Goal: Task Accomplishment & Management: Complete application form

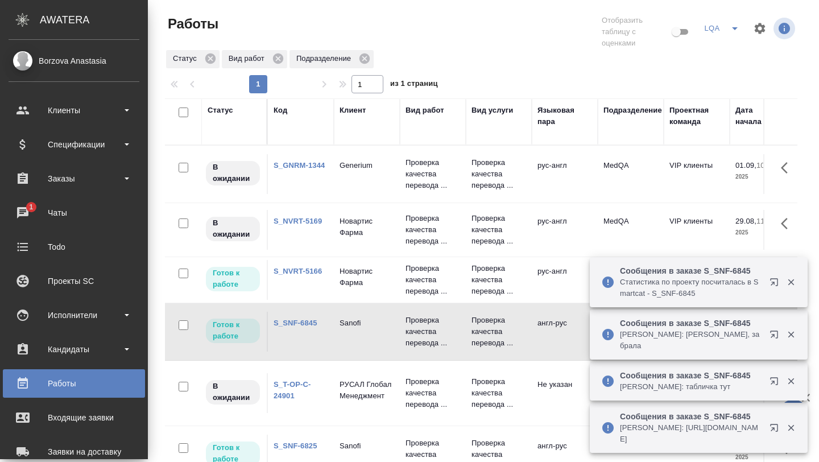
click at [35, 211] on div "Чаты" at bounding box center [74, 212] width 131 height 17
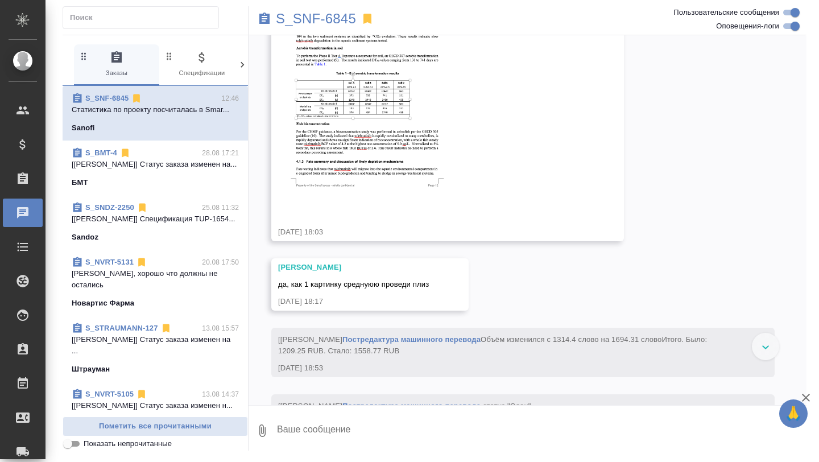
scroll to position [4087, 0]
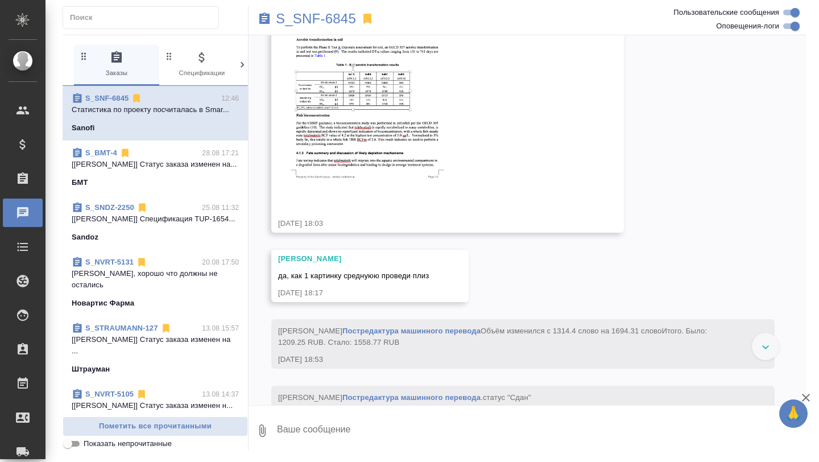
click at [363, 198] on img at bounding box center [363, 109] width 171 height 177
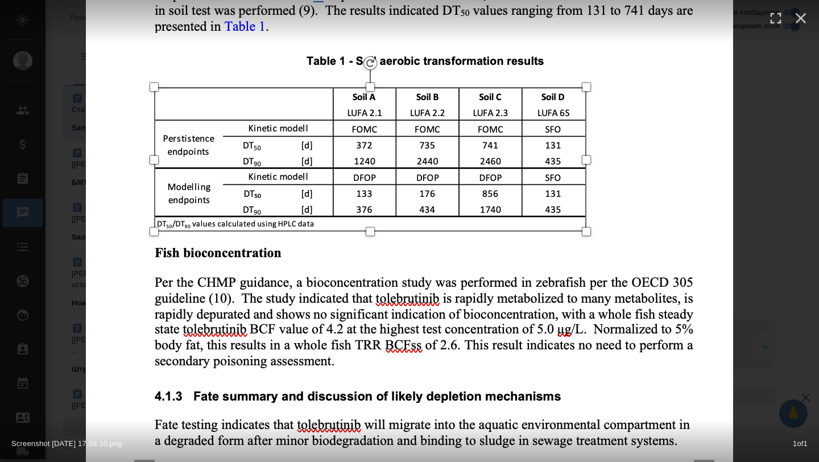
click at [460, 223] on img at bounding box center [409, 231] width 647 height 672
click at [731, 59] on img at bounding box center [409, 231] width 647 height 672
click at [794, 22] on icon "button" at bounding box center [800, 18] width 18 height 18
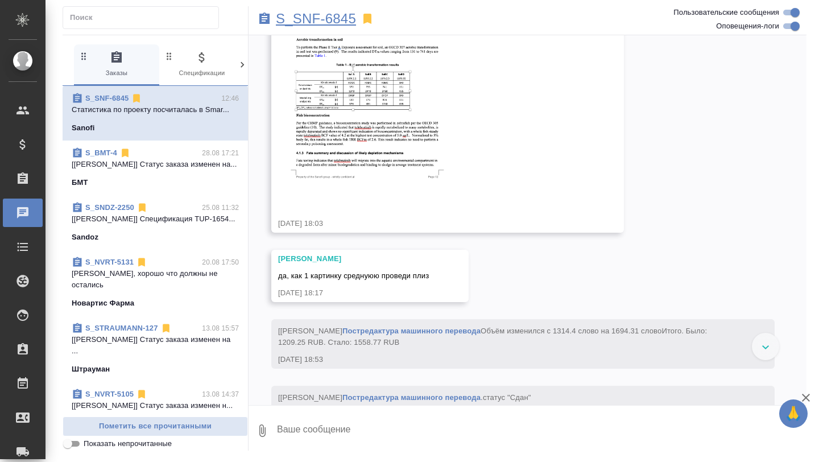
click at [318, 19] on p "S_SNF-6845" at bounding box center [316, 18] width 80 height 11
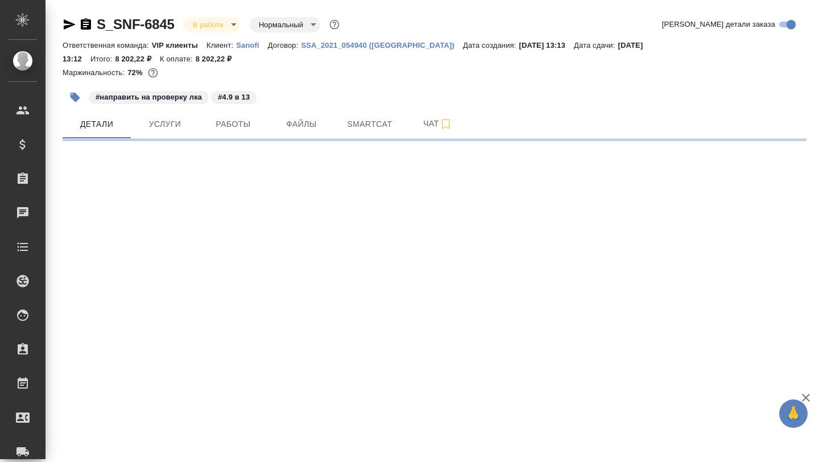
select select "RU"
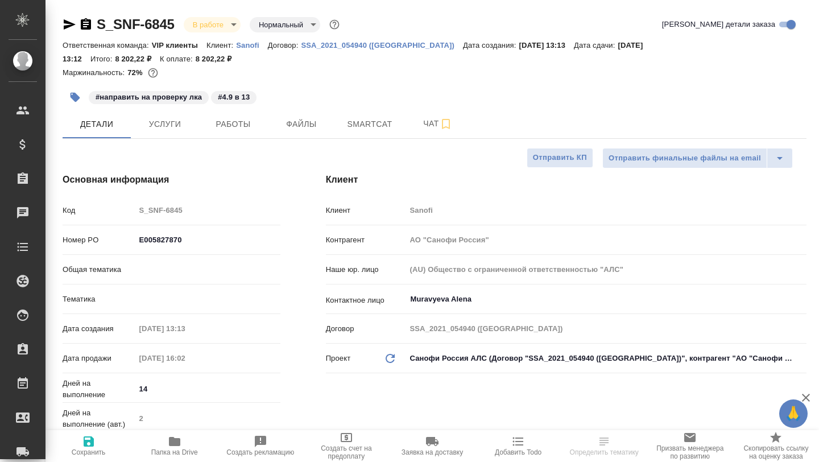
type textarea "x"
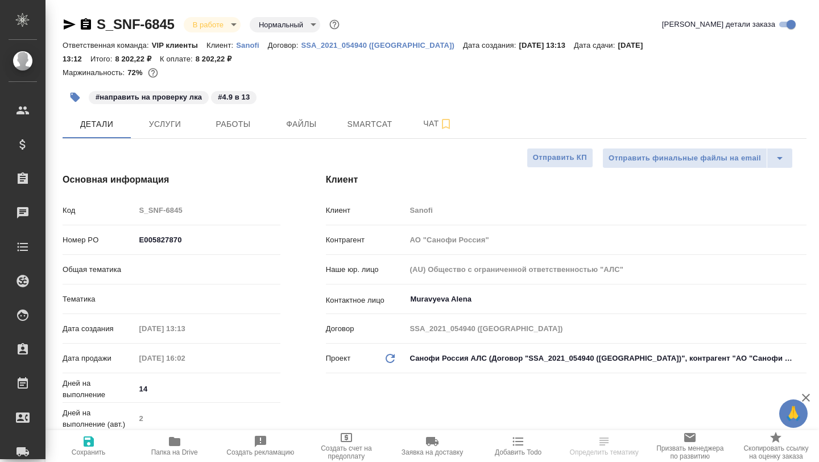
type textarea "x"
type input "[PERSON_NAME]"
type input "Комаров Роман"
type textarea "x"
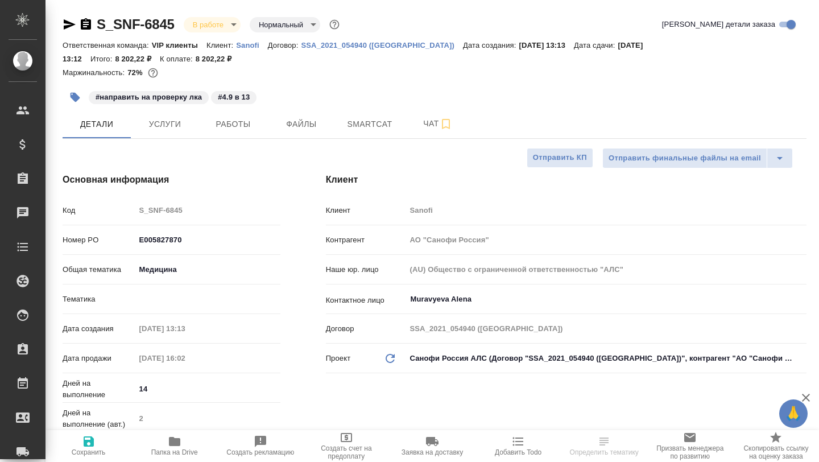
type textarea "x"
click at [174, 444] on icon "button" at bounding box center [174, 441] width 11 height 9
type textarea "x"
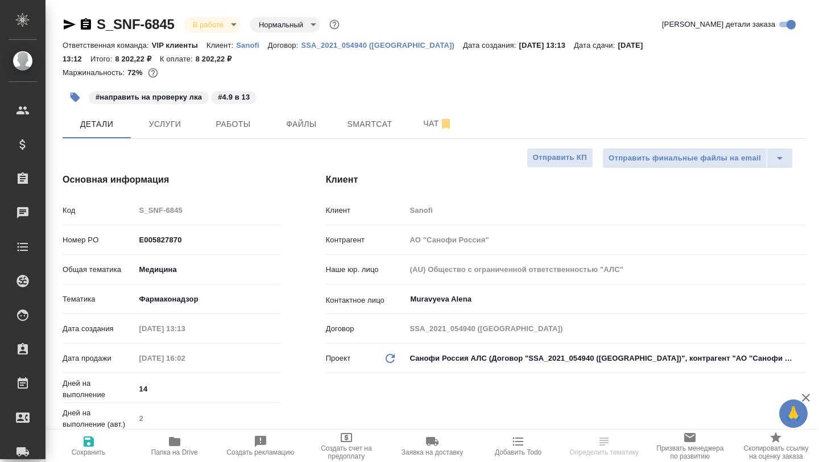
select select "RU"
type textarea "x"
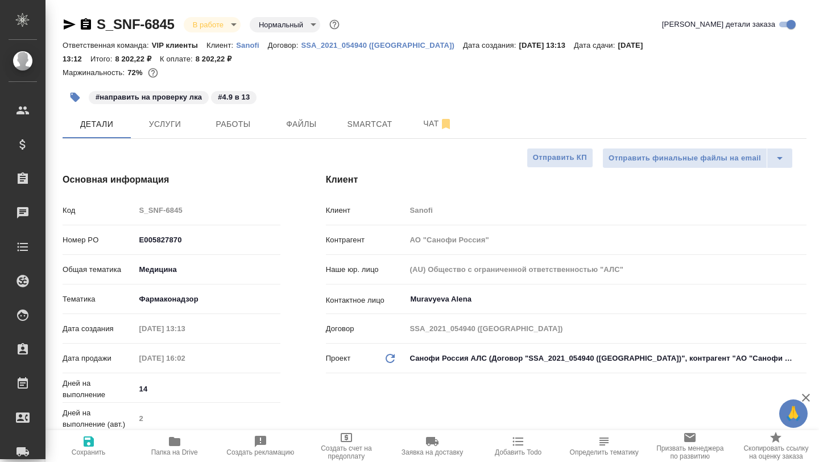
type textarea "x"
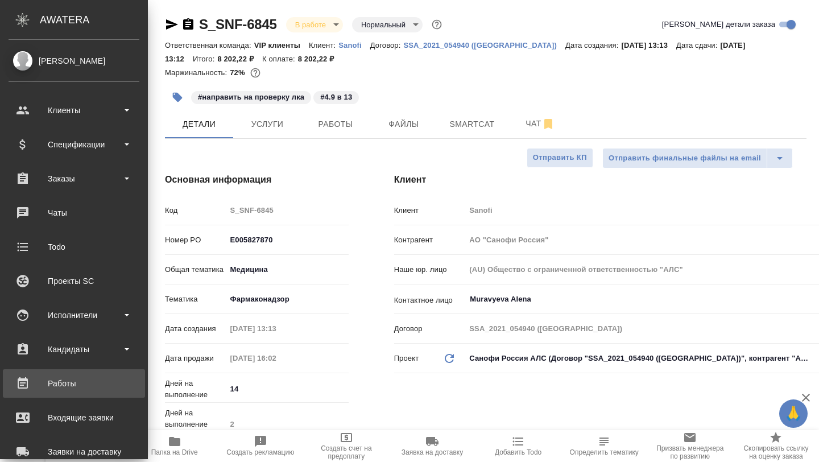
click at [54, 384] on div "Работы" at bounding box center [74, 383] width 131 height 17
type textarea "x"
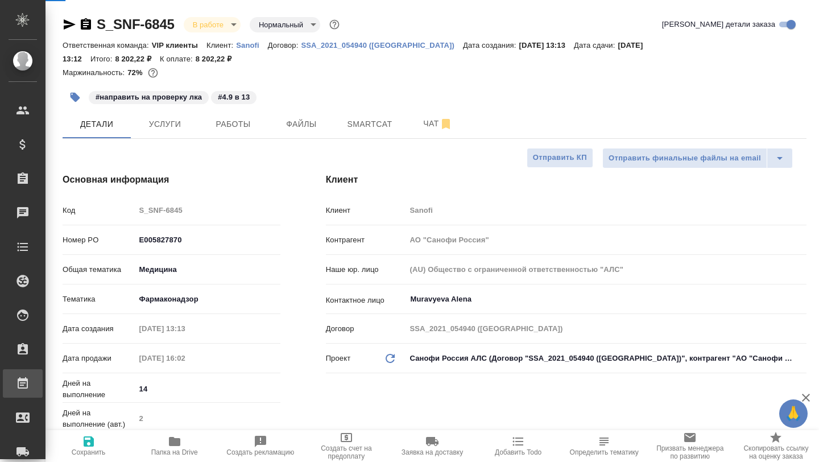
type textarea "x"
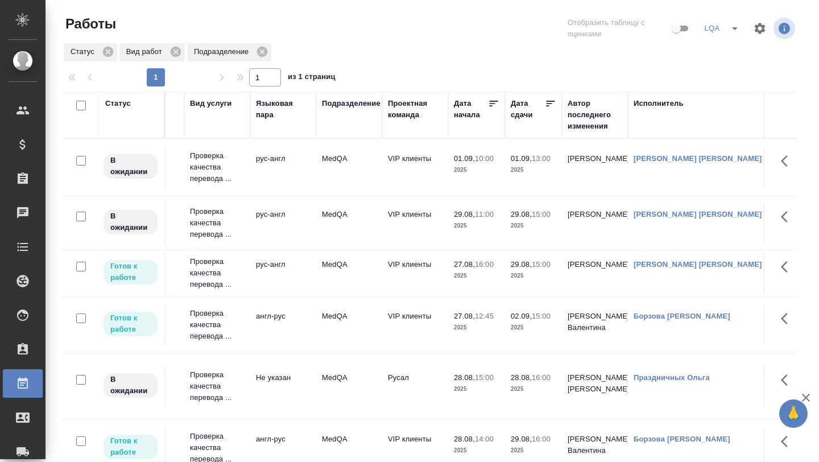
scroll to position [0, 182]
click at [547, 106] on icon at bounding box center [547, 103] width 11 height 11
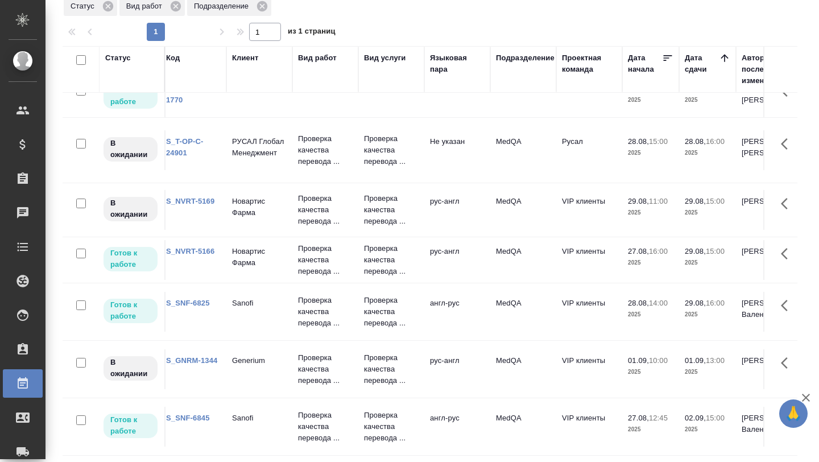
scroll to position [16, 7]
click at [254, 117] on td "Sanofi" at bounding box center [258, 97] width 66 height 40
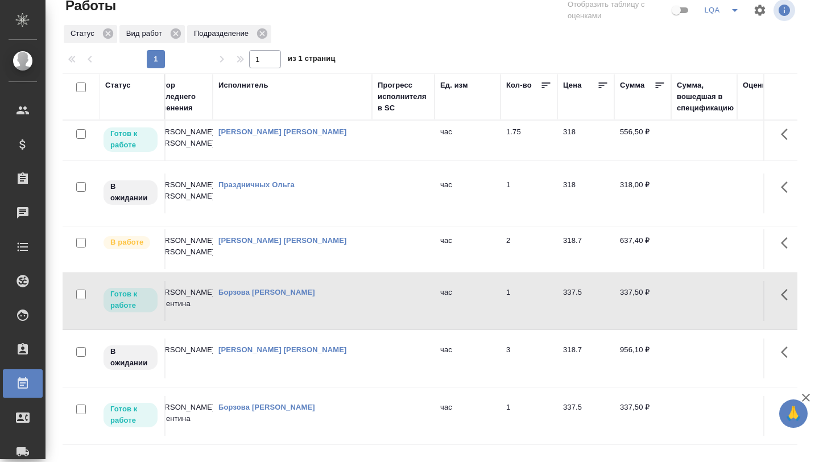
scroll to position [0, 594]
click at [804, 397] on icon "button" at bounding box center [806, 397] width 8 height 8
click at [785, 409] on icon "button" at bounding box center [788, 410] width 14 height 14
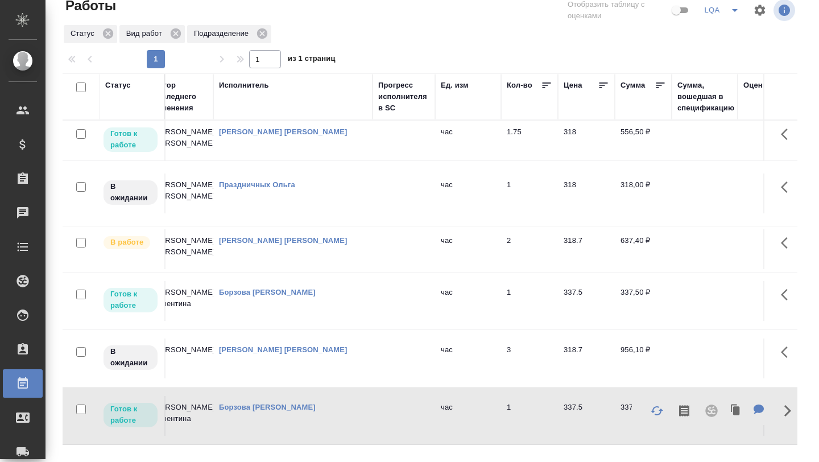
click at [188, 160] on td "[PERSON_NAME]" at bounding box center [180, 141] width 66 height 40
click at [254, 138] on div "[PERSON_NAME]" at bounding box center [293, 131] width 148 height 11
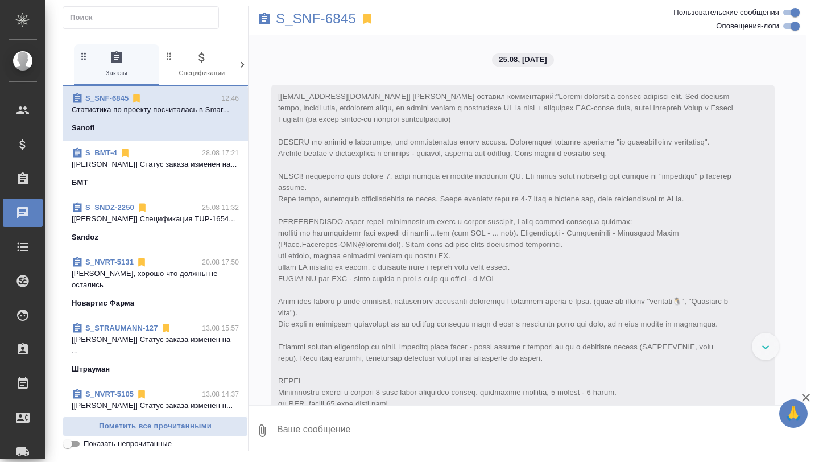
scroll to position [4087, 0]
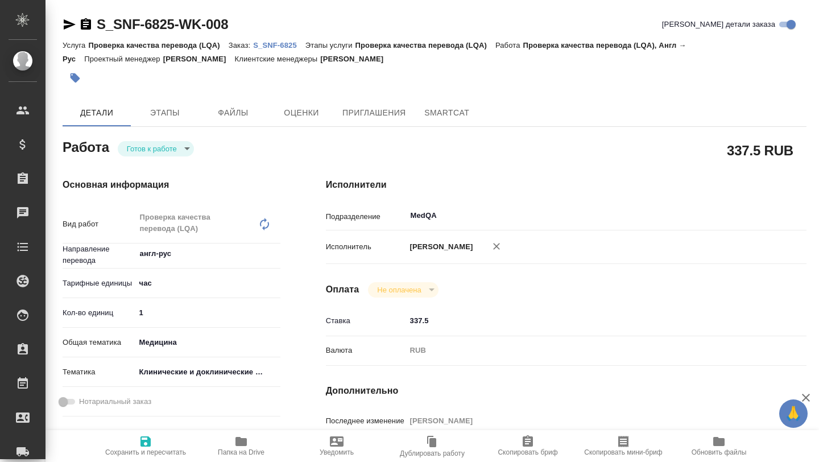
type textarea "x"
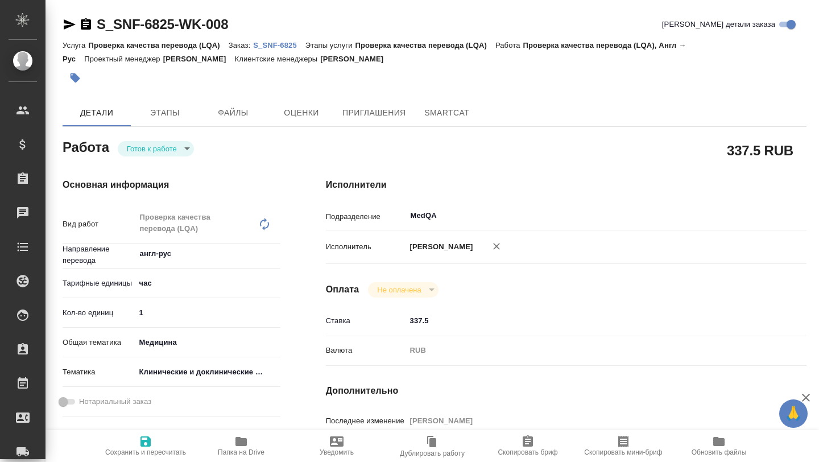
type textarea "x"
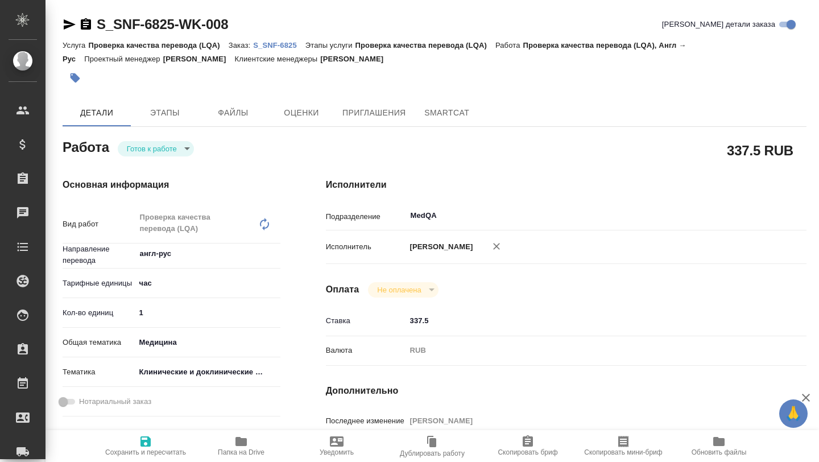
type textarea "x"
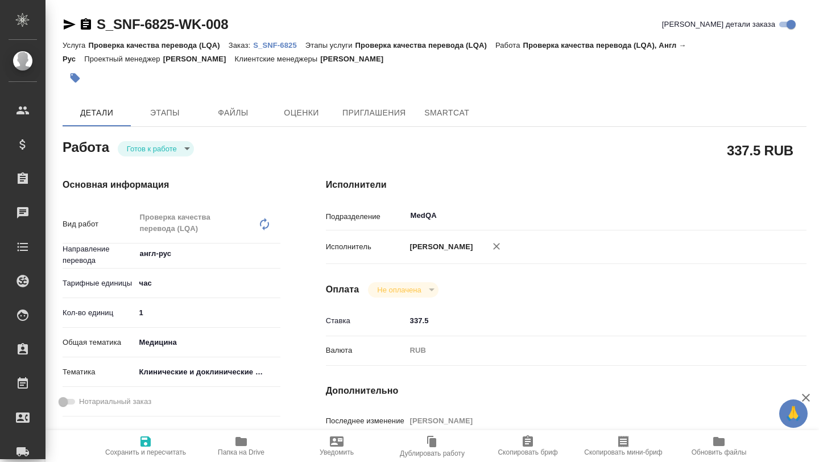
type textarea "x"
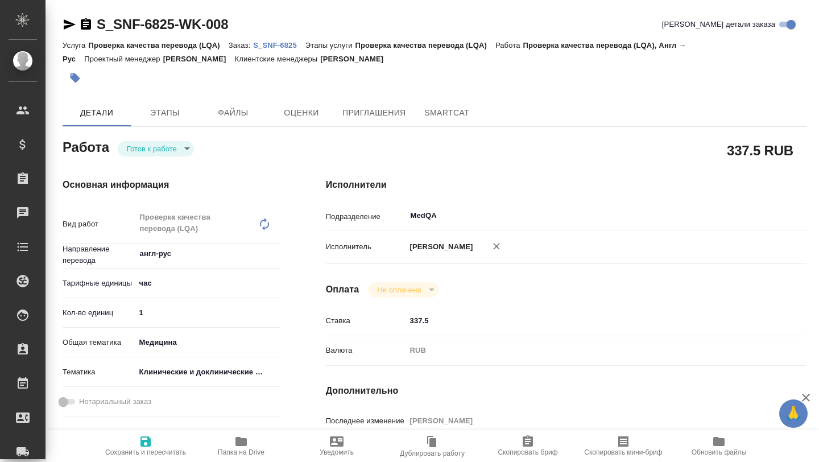
click at [241, 442] on icon "button" at bounding box center [240, 441] width 11 height 9
type textarea "x"
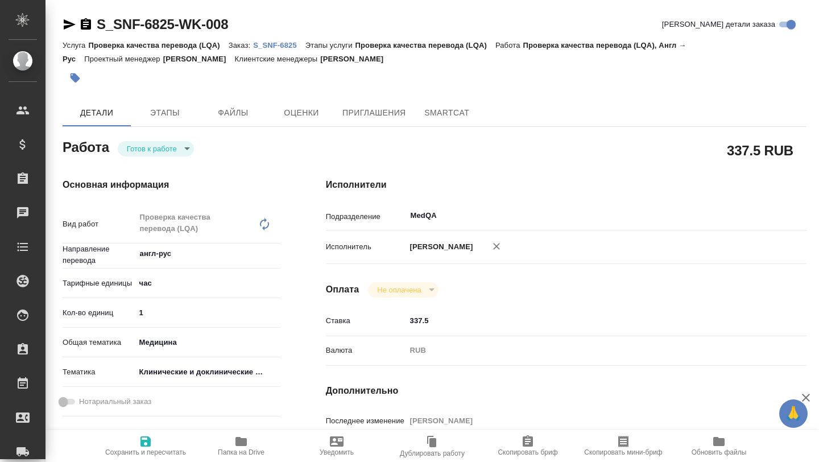
type textarea "x"
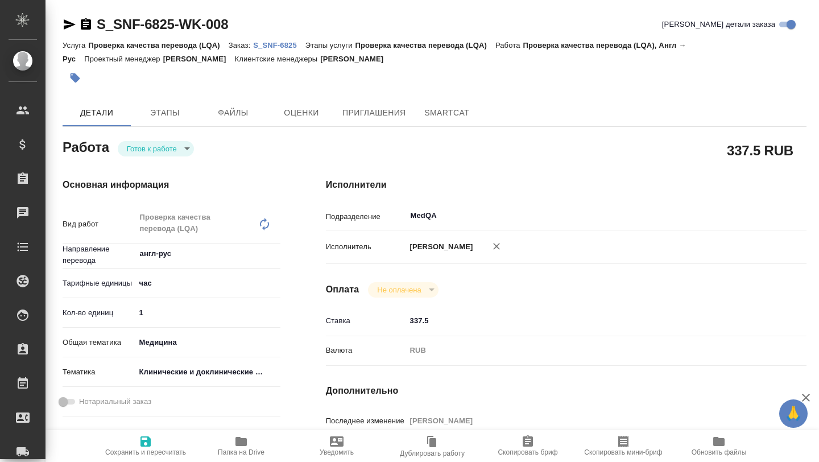
type textarea "x"
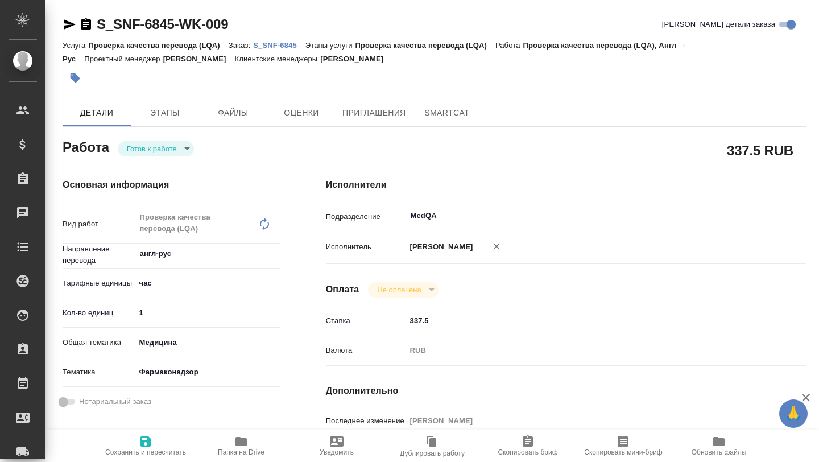
type textarea "x"
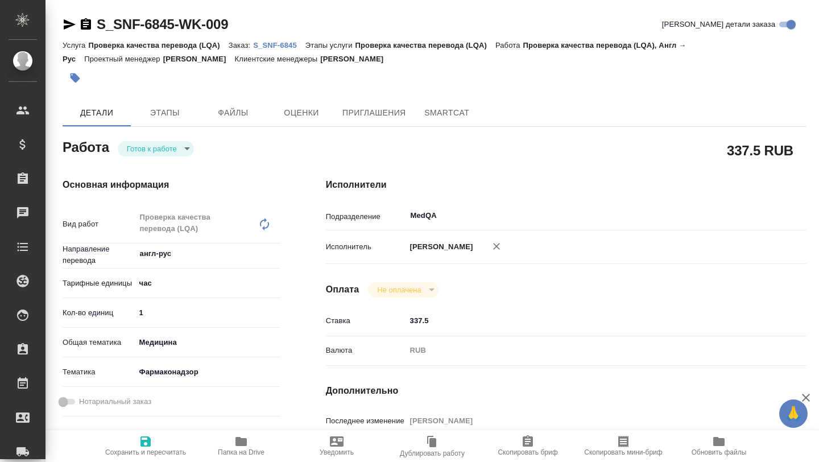
type textarea "x"
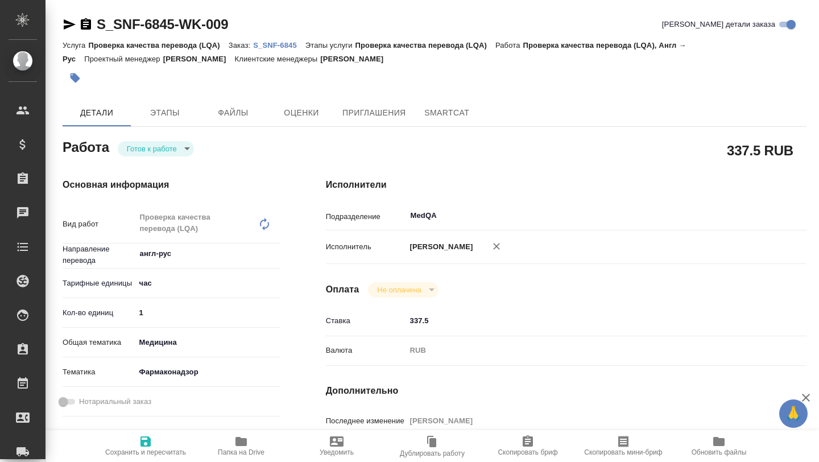
type textarea "x"
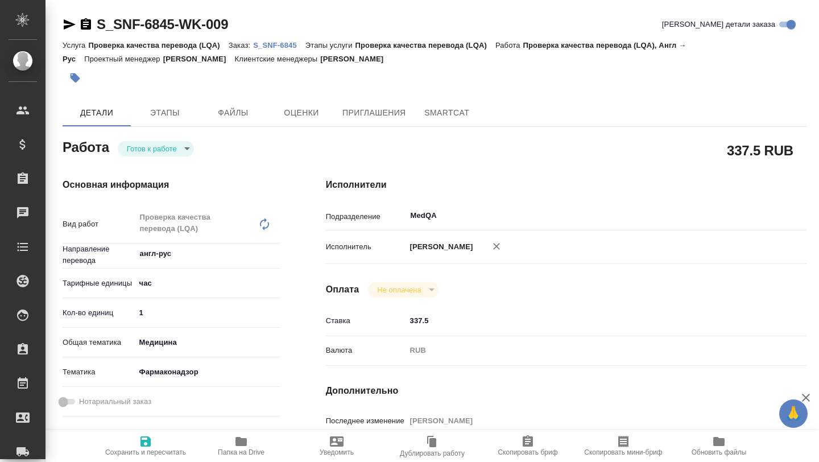
type textarea "x"
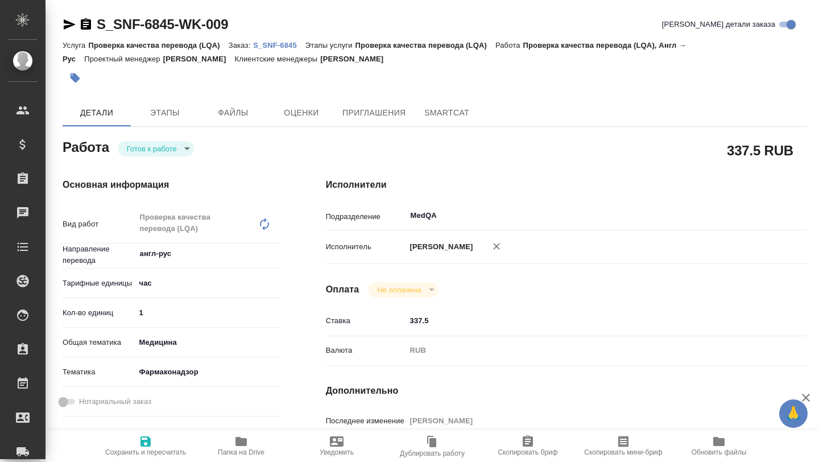
type textarea "x"
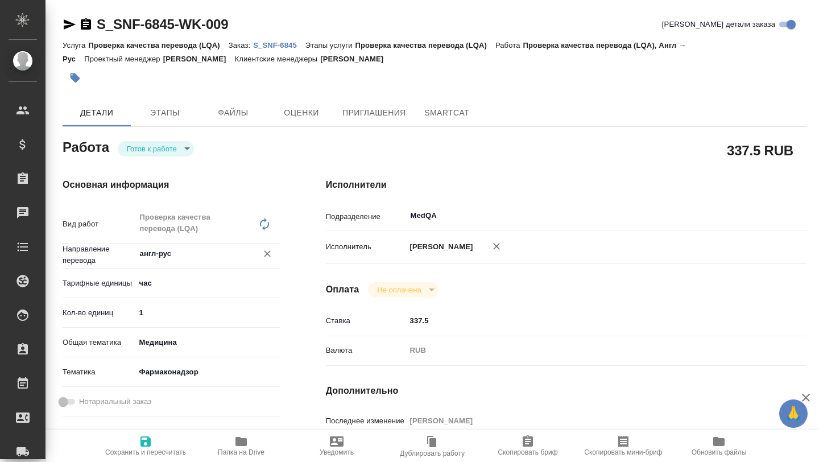
type textarea "x"
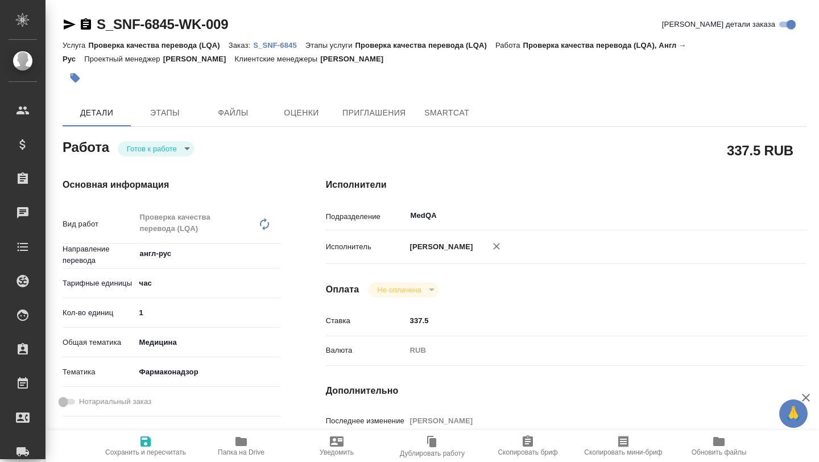
type textarea "x"
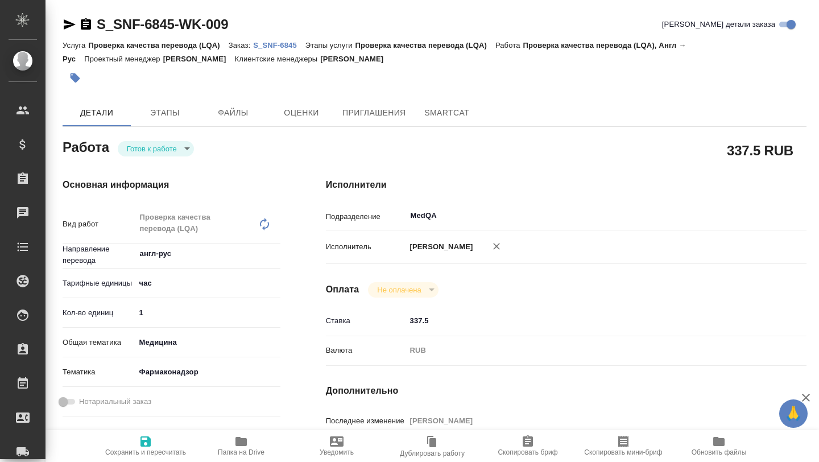
type textarea "x"
type input "2"
click at [277, 310] on input "2" at bounding box center [207, 312] width 145 height 16
type textarea "x"
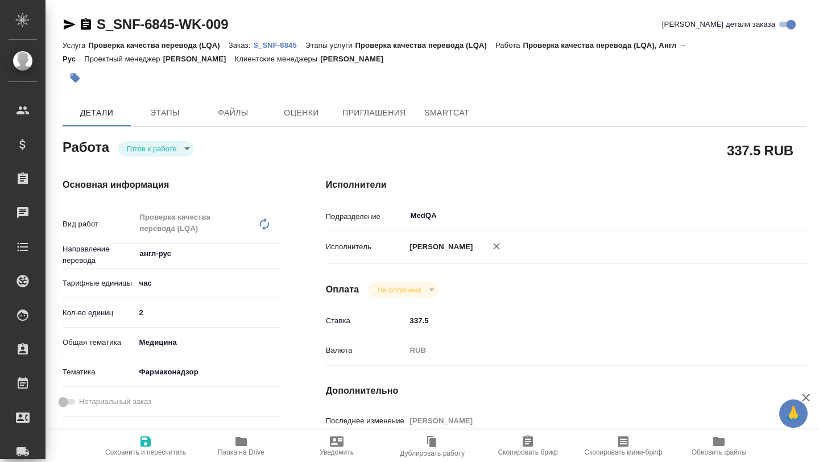
type textarea "x"
click at [146, 442] on icon "button" at bounding box center [145, 441] width 10 height 10
type textarea "x"
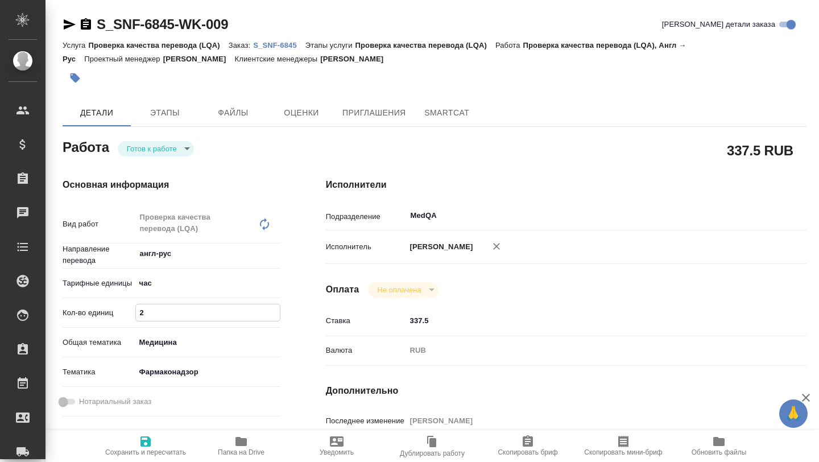
type textarea "x"
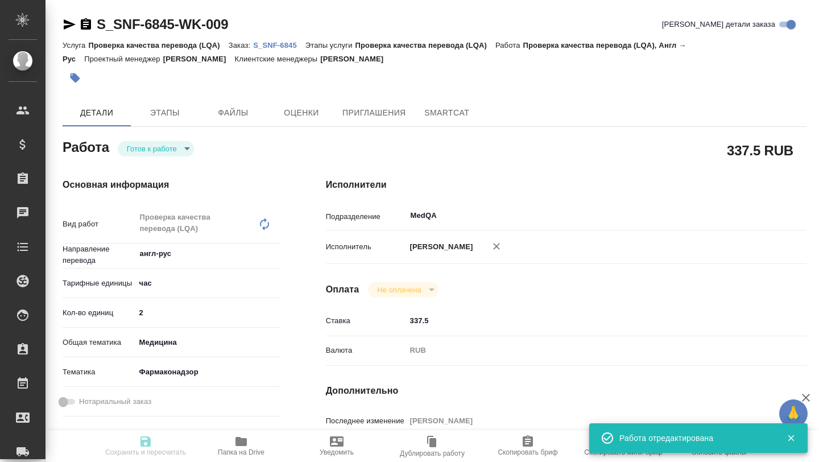
type input "readyForWork"
type textarea "Проверка качества перевода (LQA)"
type textarea "x"
type input "англ-рус"
type input "5a8b1489cc6b4906c91bfd93"
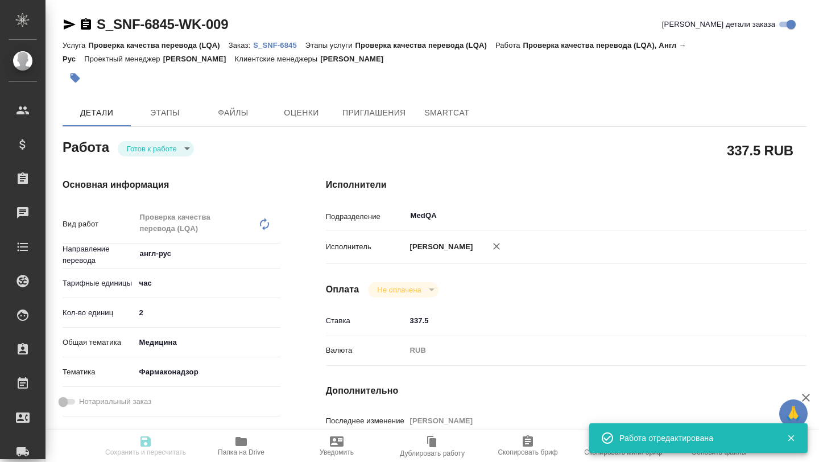
type input "2"
type input "med"
type input "66b350e715fdbd933886e8f8"
type input "27.08.2025 12:45"
type input "02.09.2025 15:00"
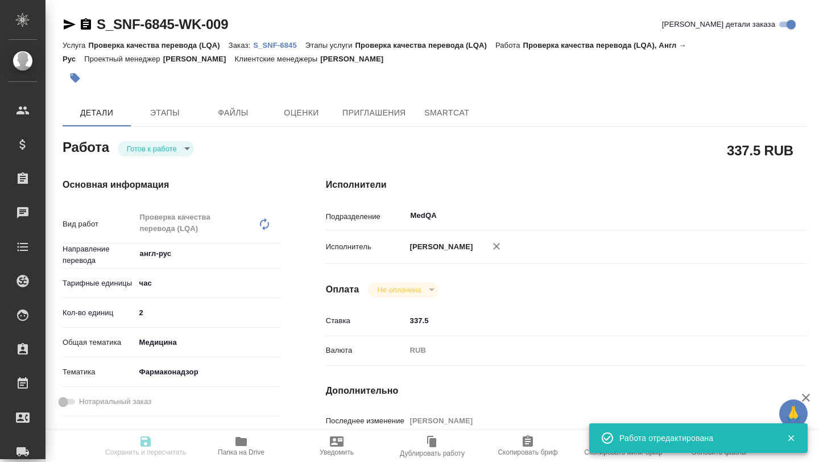
type input "08.09.2025 13:12"
type input "MedQA"
type input "notPayed"
type input "337.5"
type input "RUB"
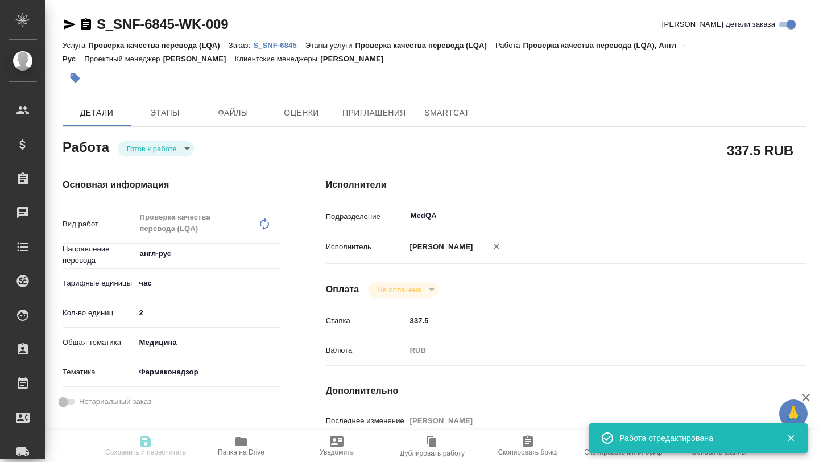
type input "Борзова Анастасия"
type textarea "x"
type textarea "/Clients/Sanofi/Orders/S_SNF-6845/LQA/S_SNF-6845-WK-009"
type textarea "x"
type input "S_SNF-6845"
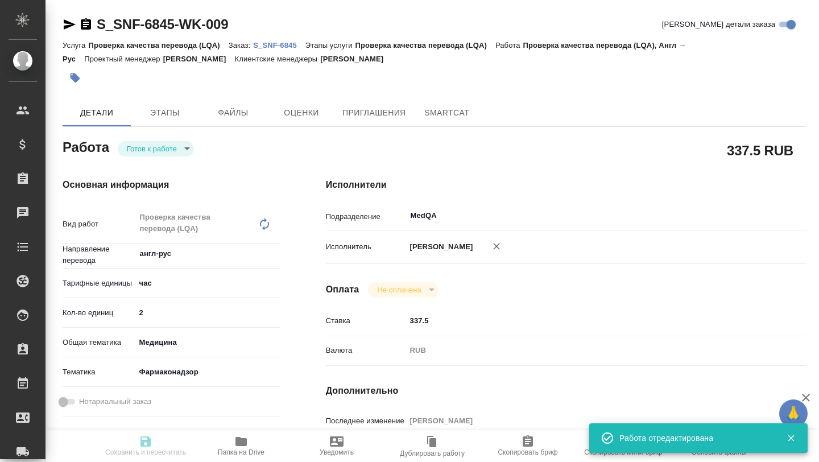
type input "E005827870"
type input "Проверка качества перевода (LQA)"
type input "[PERSON_NAME]"
type input "Петрова Валерия"
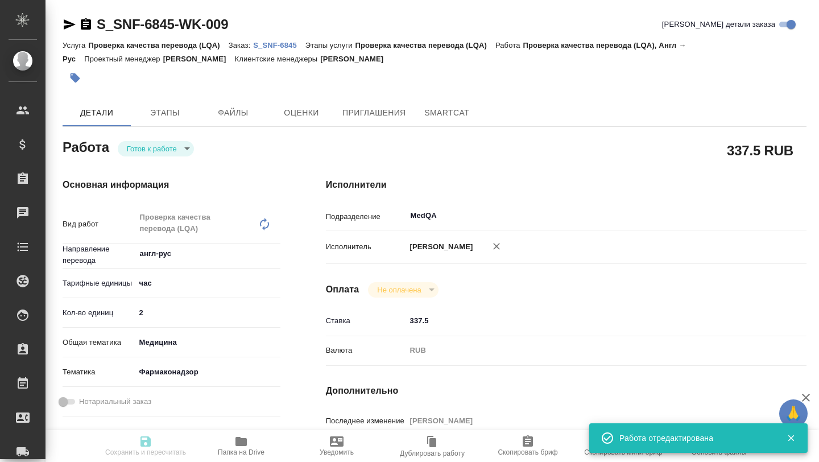
type input "/Clients/Sanofi/Orders/S_SNF-6845"
type textarea "x"
type textarea "Необходимо внести в готовый перевод изменения из документа EU 1 6 1 ERA Tolebru…"
type textarea "x"
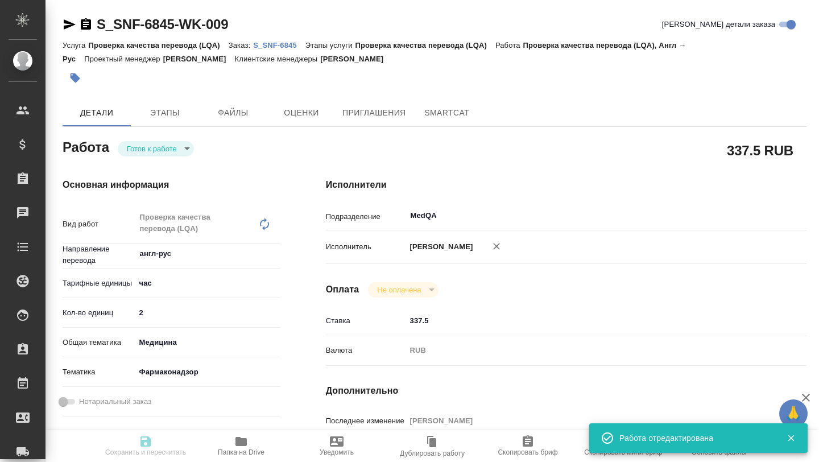
type textarea "x"
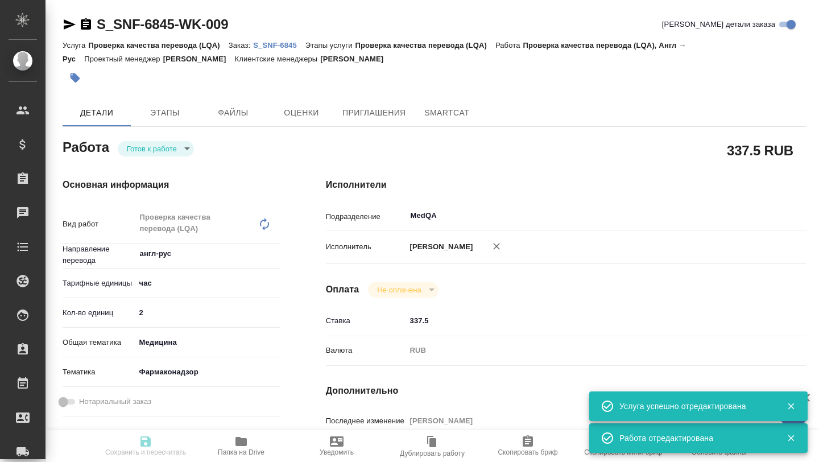
type textarea "x"
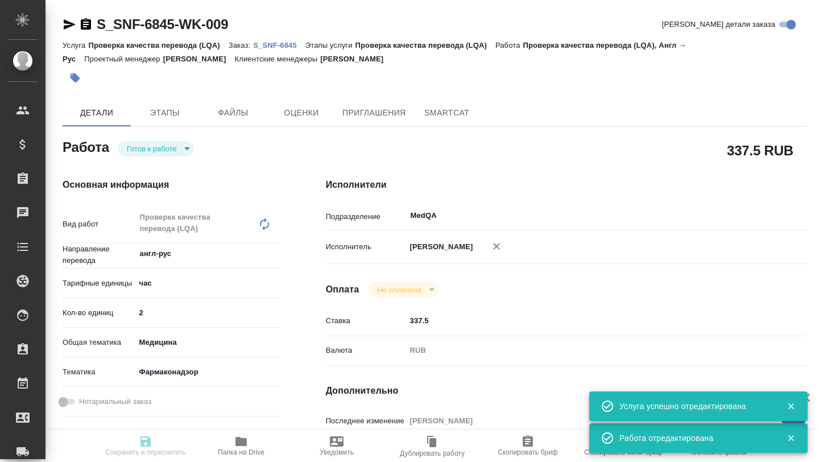
type textarea "x"
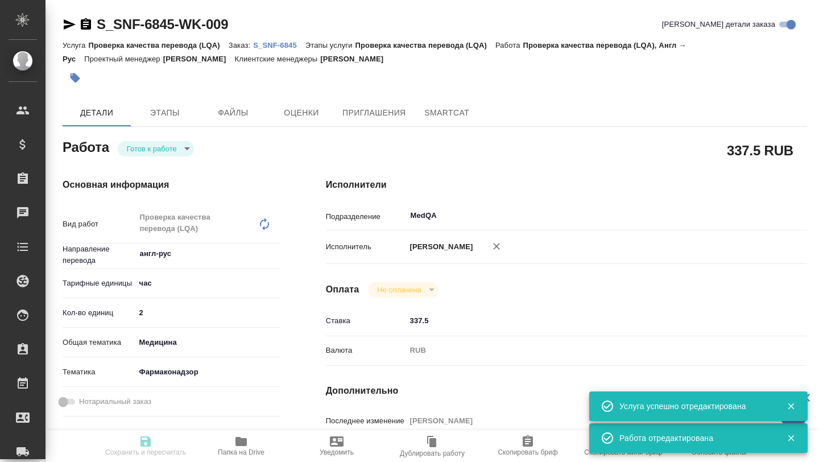
type textarea "x"
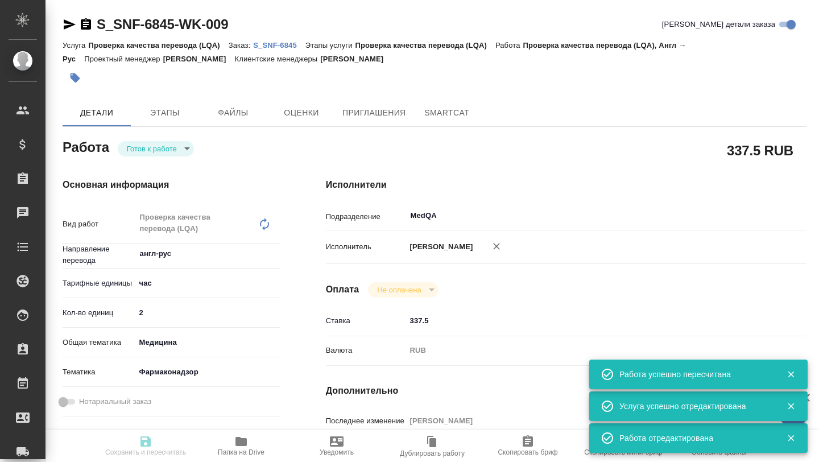
type input "readyForWork"
type textarea "Проверка качества перевода (LQA)"
type textarea "x"
type input "англ-рус"
type input "5a8b1489cc6b4906c91bfd93"
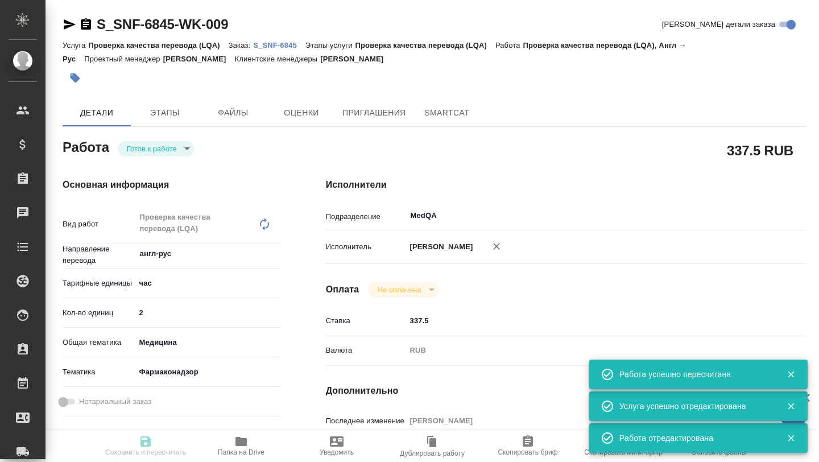
type input "2"
type input "med"
type input "66b350e715fdbd933886e8f8"
type input "27.08.2025 12:45"
type input "02.09.2025 15:00"
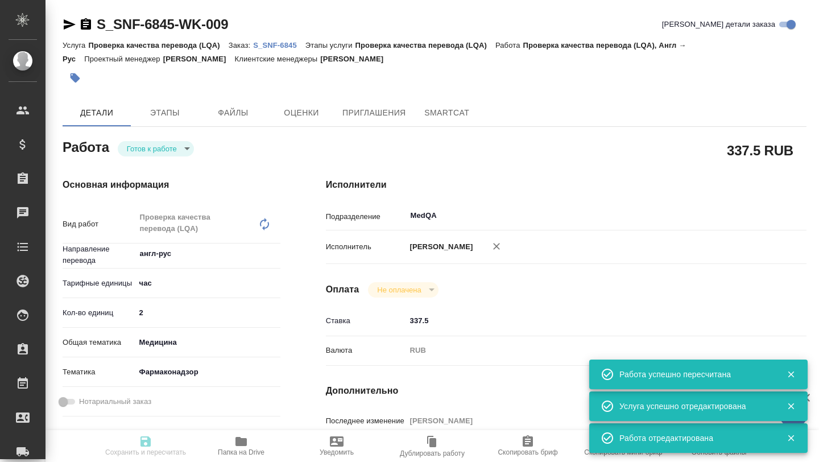
type input "08.09.2025 13:12"
type input "MedQA"
type input "notPayed"
type input "337.5"
type input "RUB"
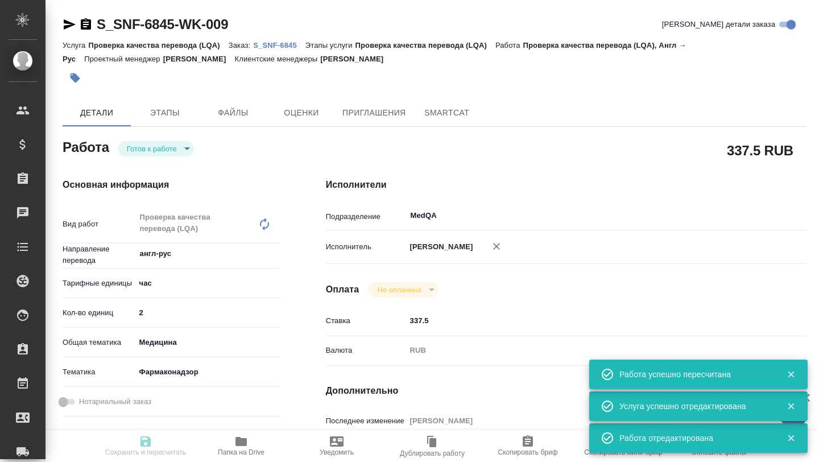
type input "Борзова Анастасия"
type textarea "x"
type textarea "/Clients/Sanofi/Orders/S_SNF-6845/LQA/S_SNF-6845-WK-009"
type textarea "x"
type input "S_SNF-6845"
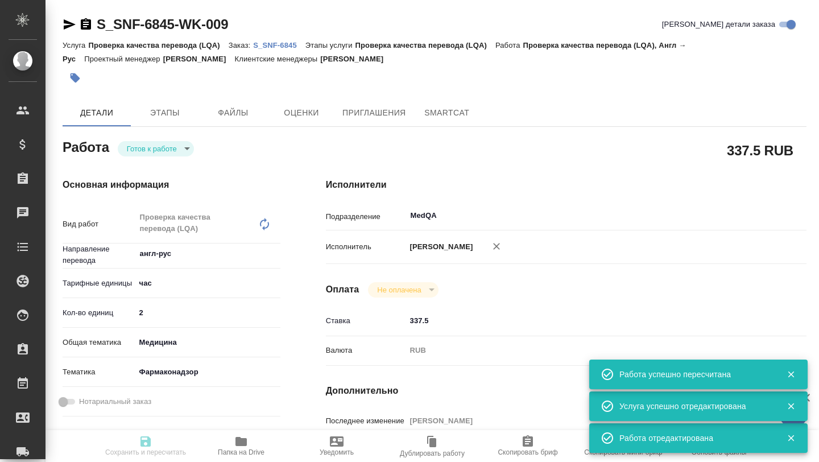
type input "E005827870"
type input "Проверка качества перевода (LQA)"
type input "[PERSON_NAME]"
type input "Петрова Валерия"
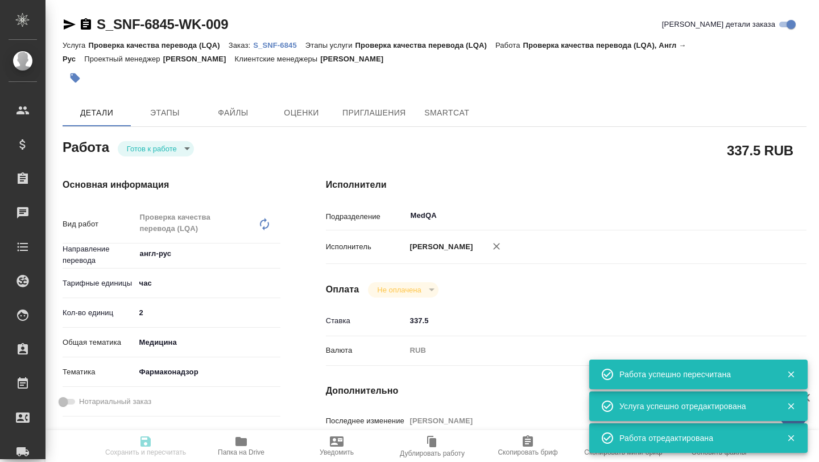
type input "/Clients/Sanofi/Orders/S_SNF-6845"
type textarea "x"
type textarea "Необходимо внести в готовый перевод изменения из документа EU 1 6 1 ERA Tolebru…"
type textarea "x"
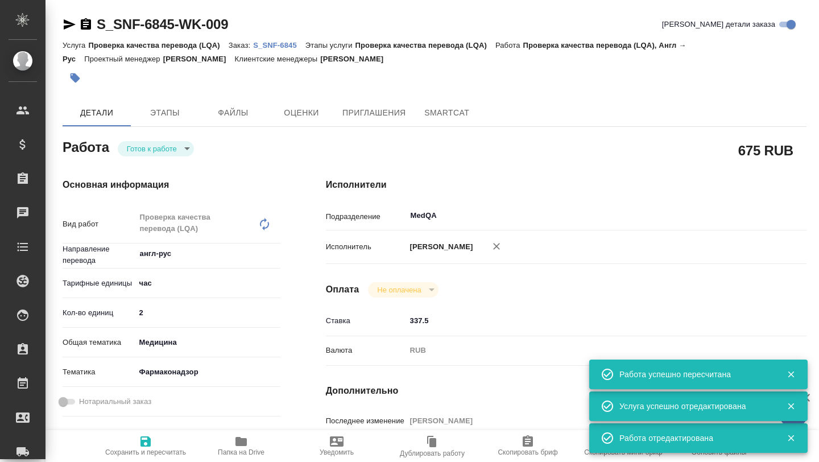
type textarea "x"
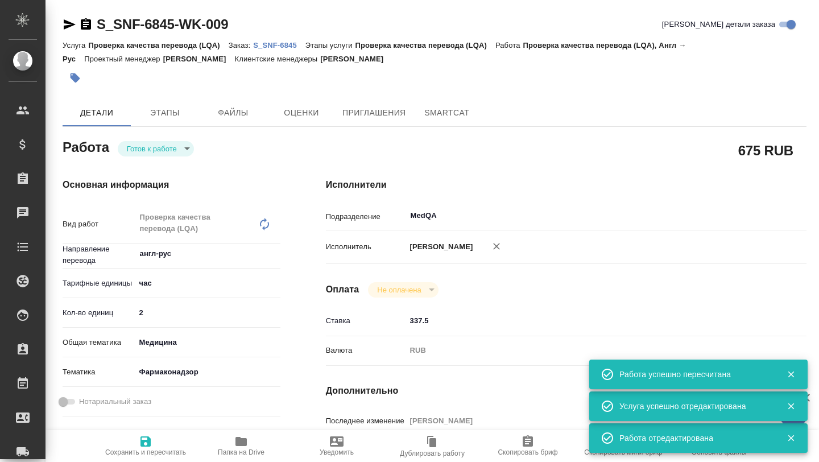
type textarea "x"
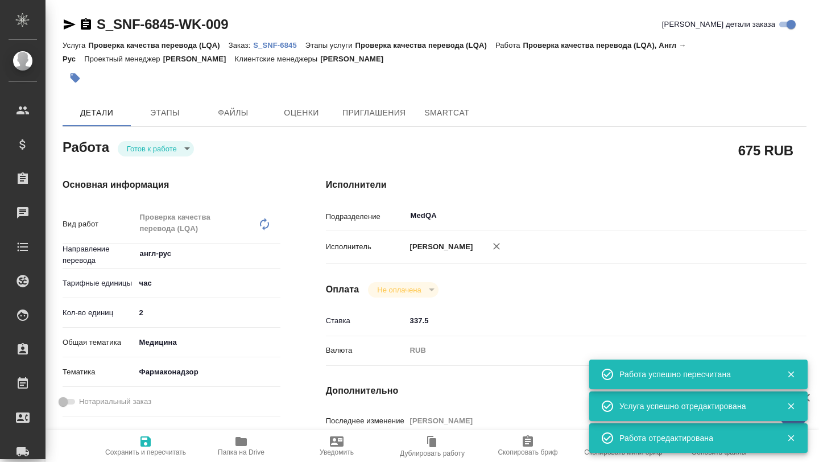
type textarea "x"
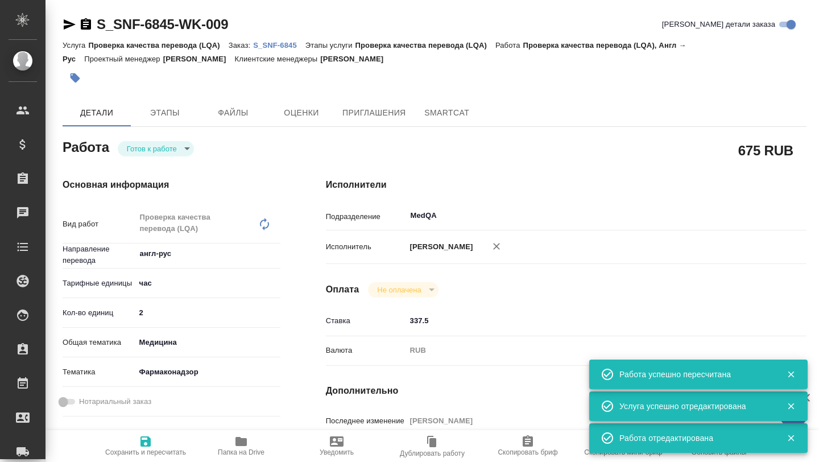
type textarea "x"
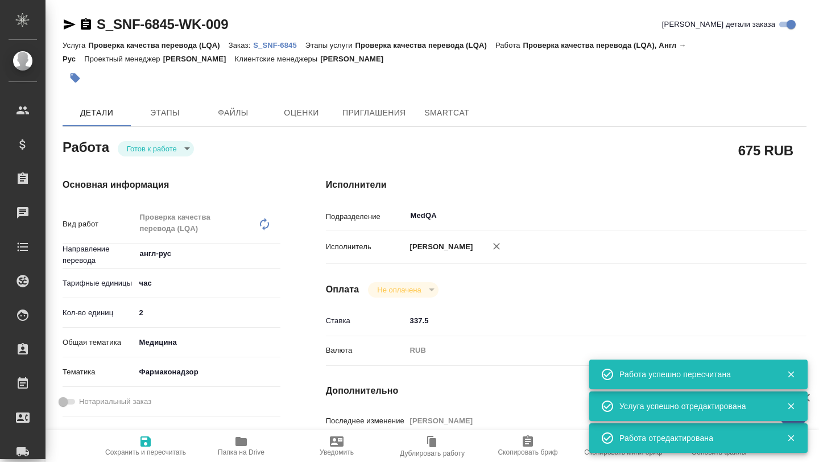
type textarea "x"
click at [263, 40] on link "S_SNF-6845" at bounding box center [279, 45] width 52 height 10
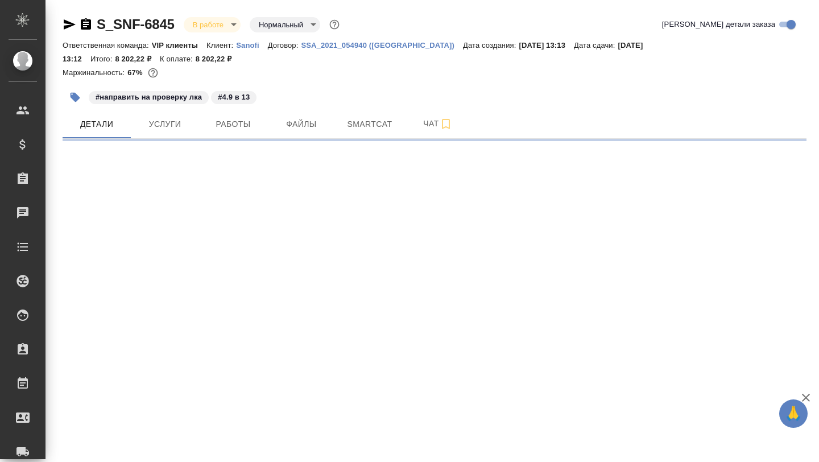
select select "RU"
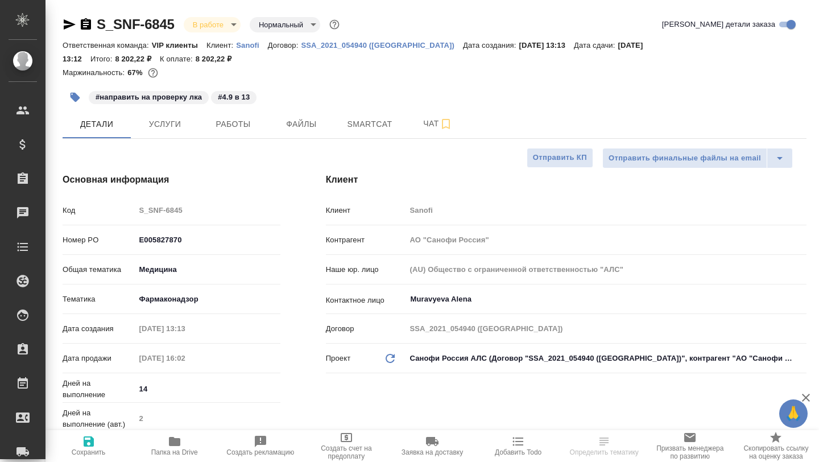
type textarea "x"
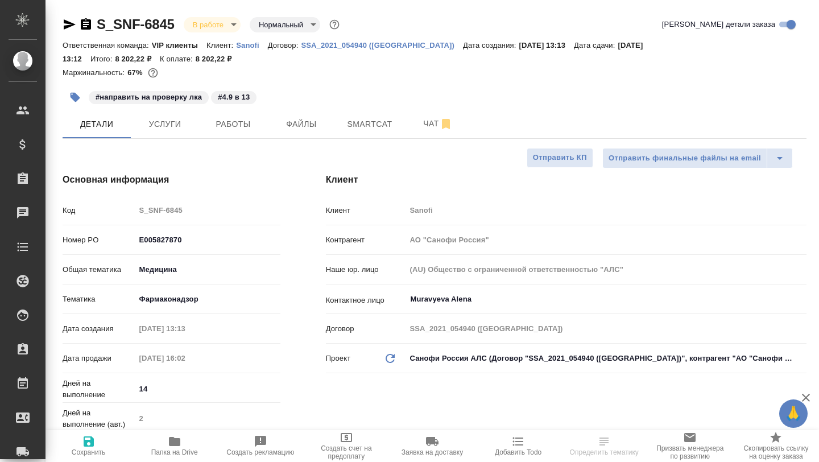
type textarea "x"
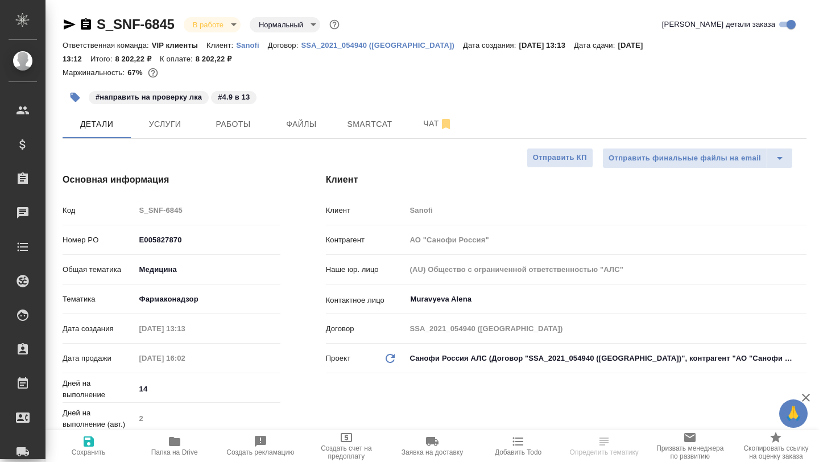
type textarea "x"
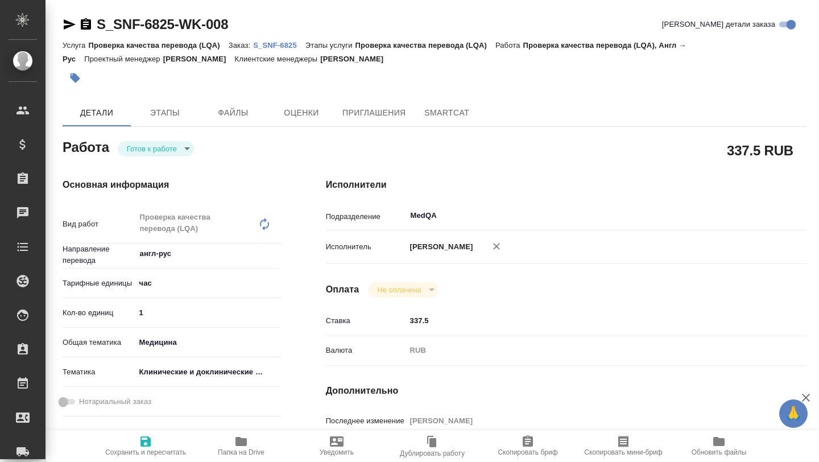
type textarea "x"
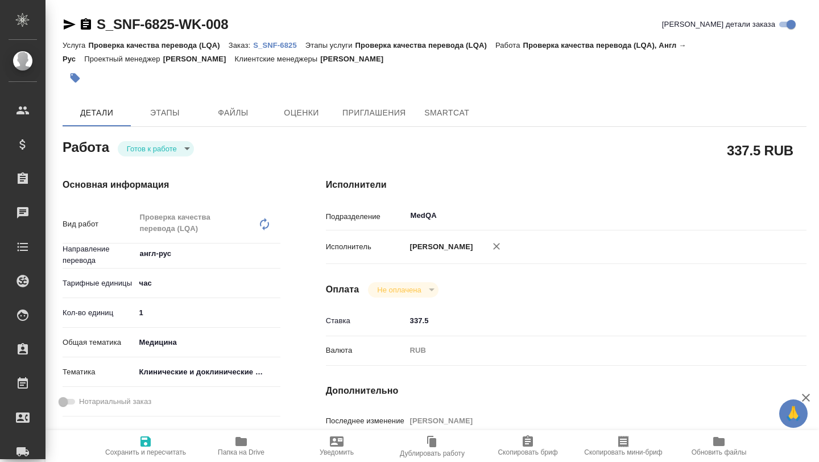
type textarea "x"
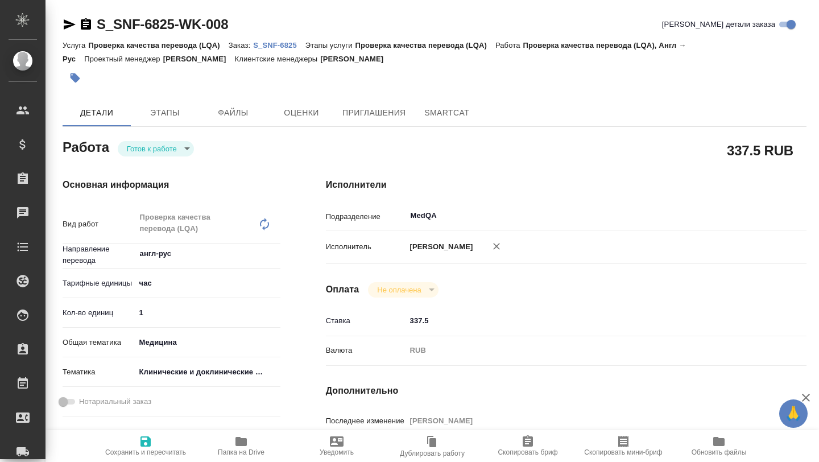
type textarea "x"
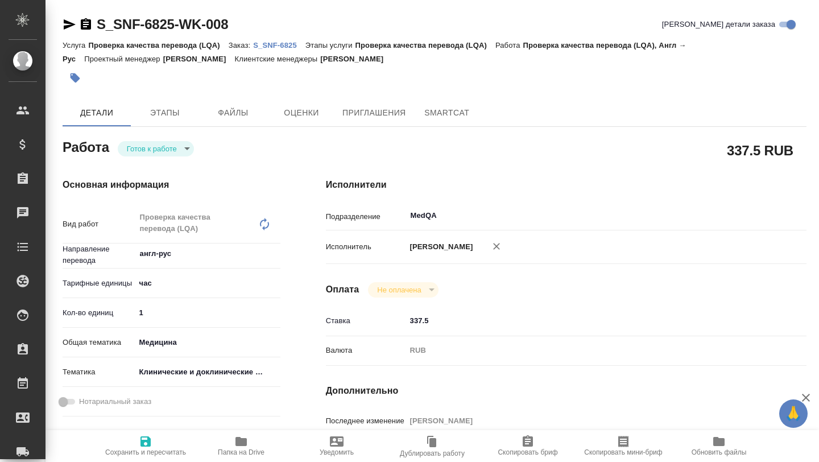
type textarea "x"
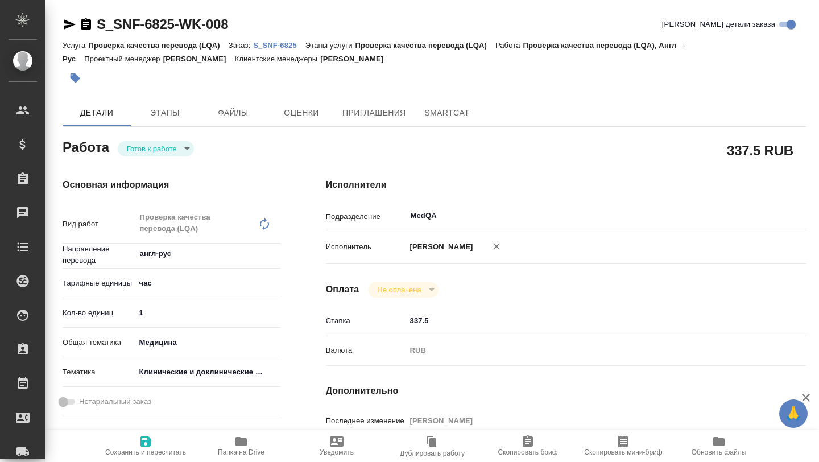
type textarea "x"
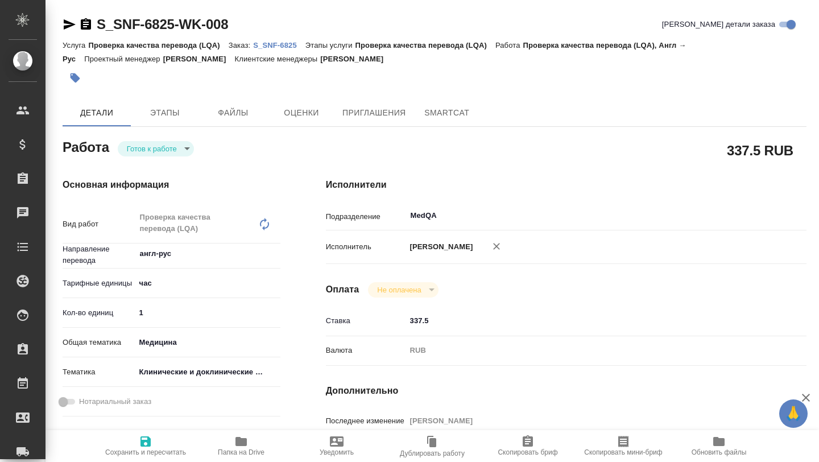
type input "2"
click at [278, 309] on input "2" at bounding box center [207, 312] width 145 height 16
type textarea "x"
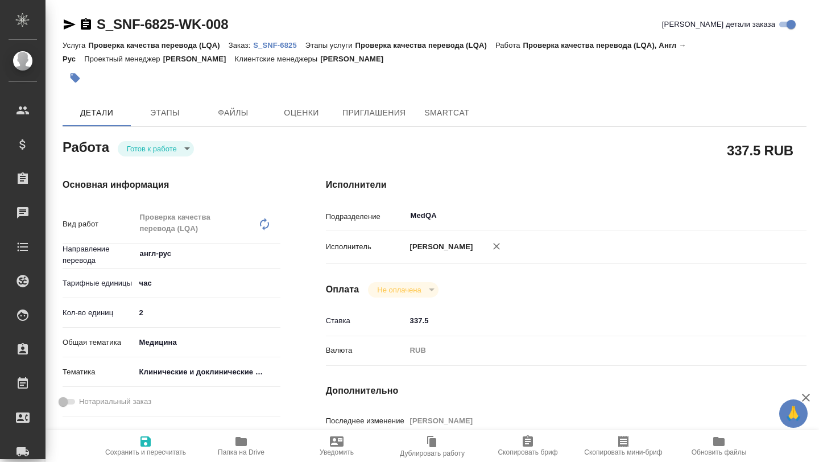
type textarea "x"
click at [143, 443] on icon "button" at bounding box center [146, 441] width 14 height 14
type textarea "x"
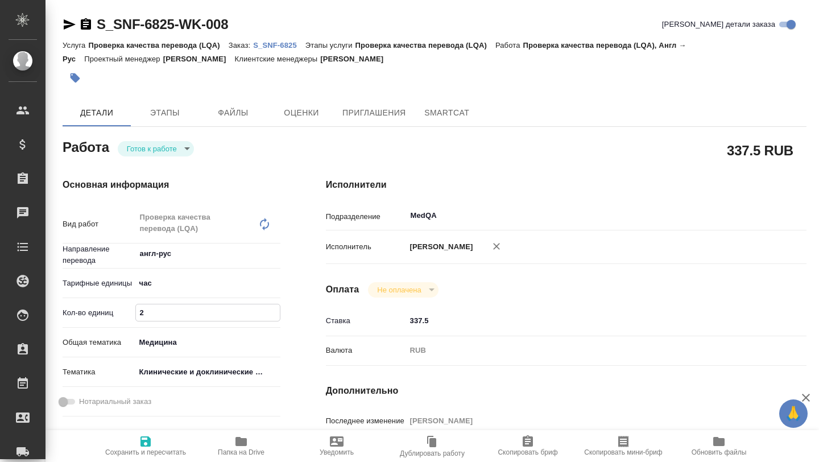
type textarea "x"
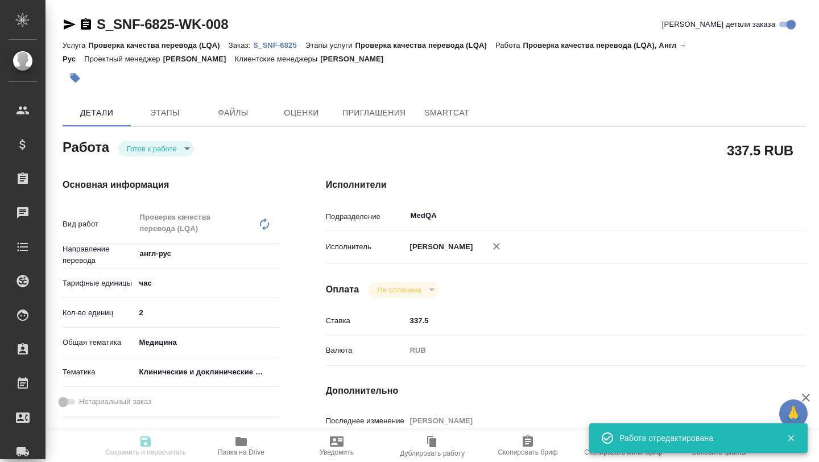
type input "readyForWork"
type textarea "Проверка качества перевода (LQA)"
type textarea "x"
type input "англ-рус"
type input "5a8b1489cc6b4906c91bfd93"
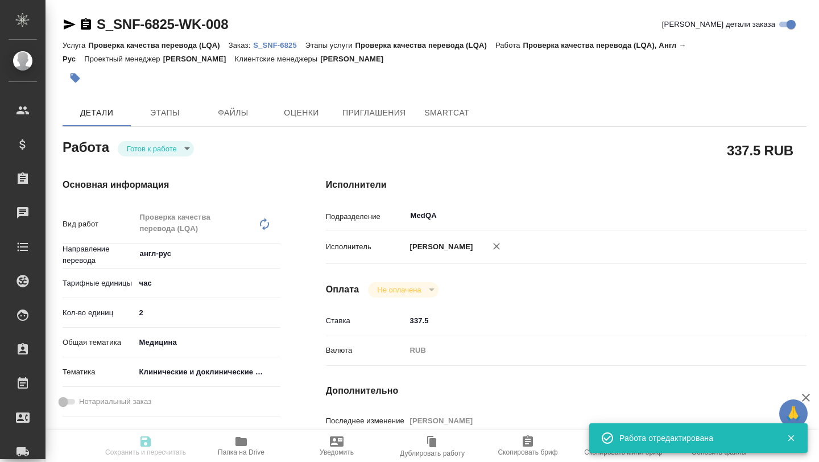
type input "2"
type input "med"
type input "5a8b8b956a9677013d343d9e"
type input "28.08.2025 14:00"
type input "29.08.2025 16:00"
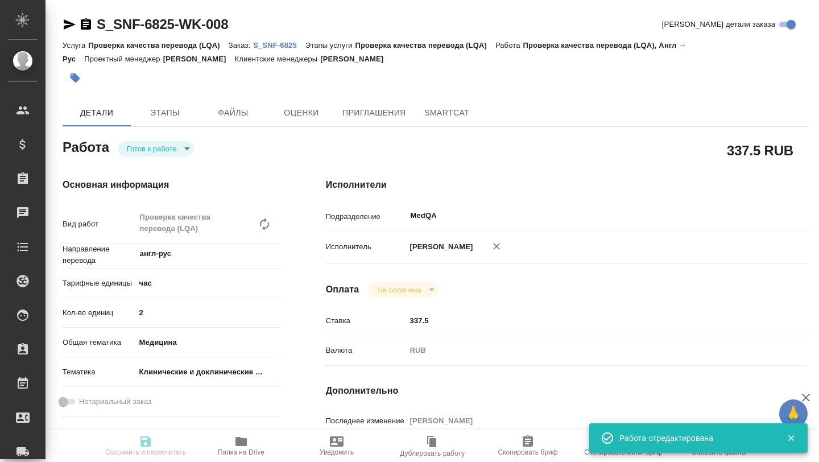
type input "[DATE] 12:21"
type input "MedQA"
type input "notPayed"
type input "337.5"
type input "RUB"
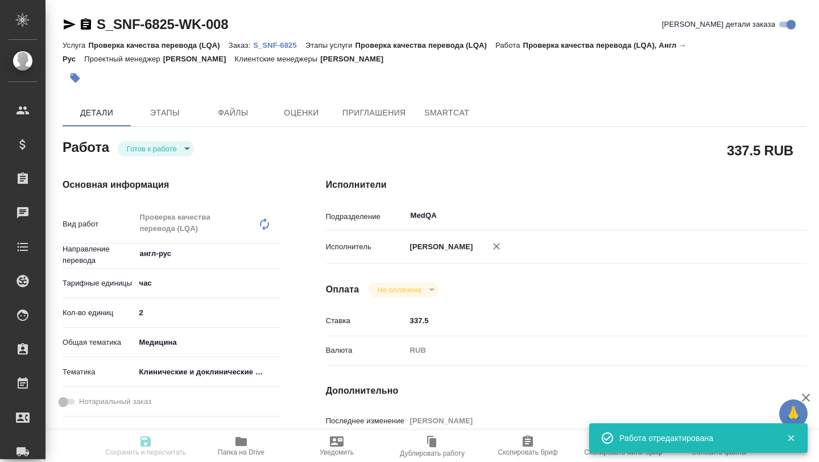
type input "Борзова Анастасия"
type textarea "переведенный файл лежит здесь: https://drive.awatera.com/apps/files/files?dir=/…"
type textarea "x"
type textarea "/Clients/Sanofi/Orders/S_SNF-6825/LQA/S_SNF-6825-WK-008"
type textarea "x"
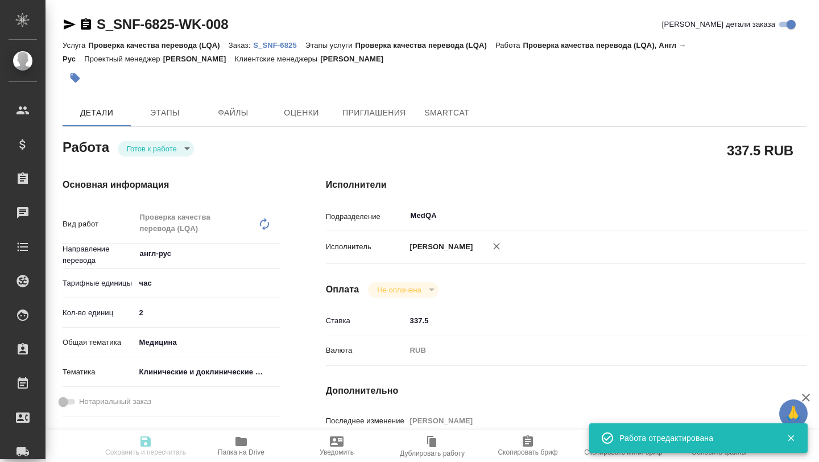
type input "S_SNF-6825"
type input "E005821060"
type input "Проверка качества перевода (LQA)"
type input "[PERSON_NAME]"
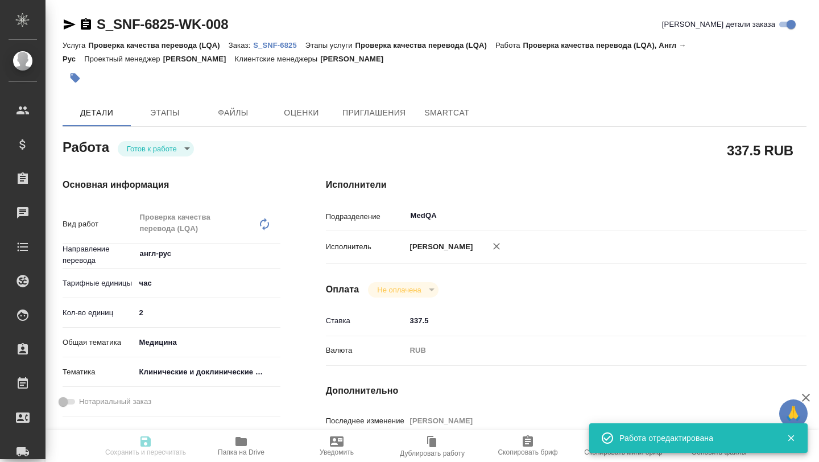
type input "[PERSON_NAME]"
type input "/Clients/Sanofi/Orders/S_SNF-6825"
type textarea "x"
type textarea "обновите, пожалуйста, перевод документа на основании новой версии на англ, номе…"
type textarea "x"
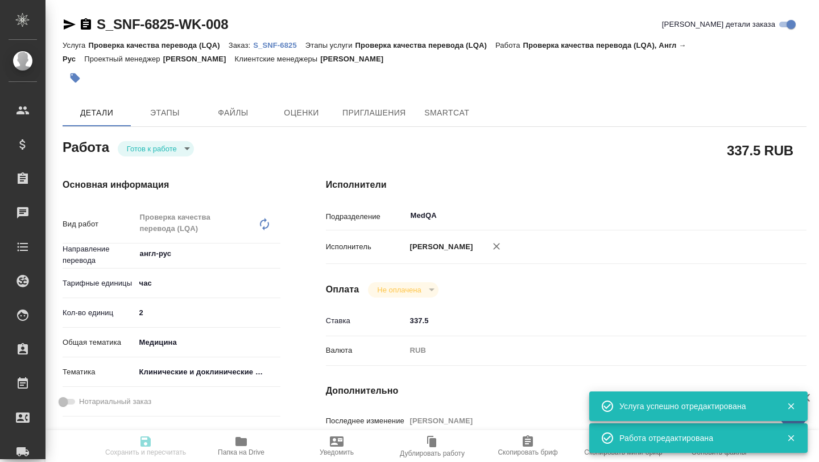
type textarea "x"
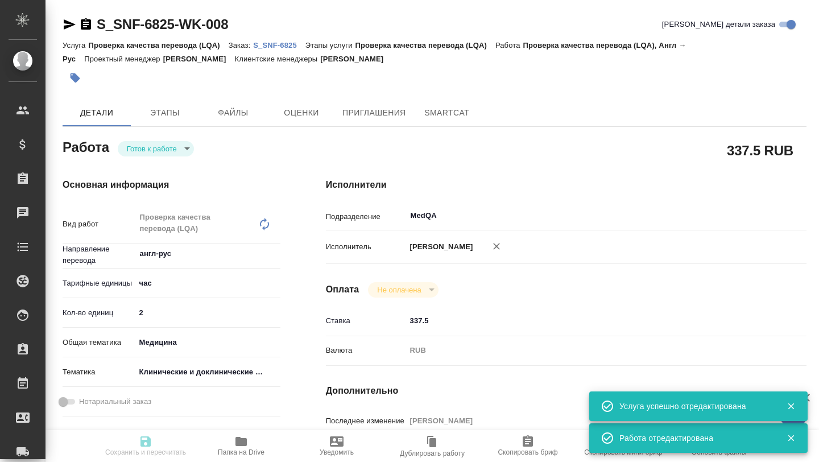
type textarea "x"
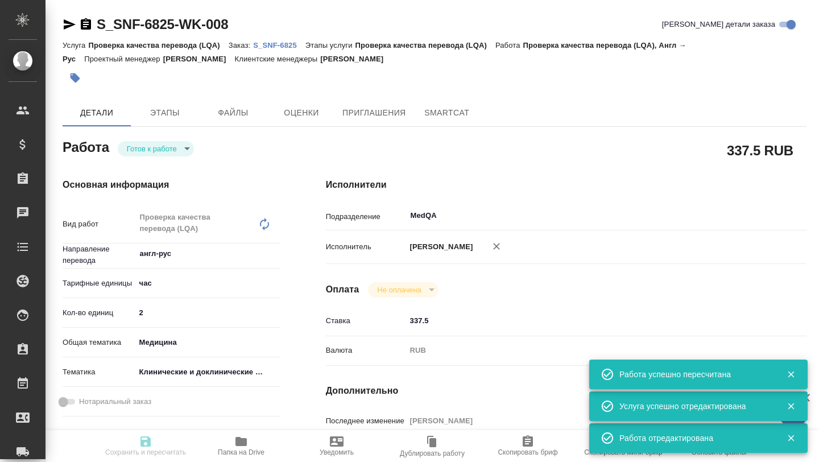
type input "readyForWork"
type textarea "Проверка качества перевода (LQA)"
type textarea "x"
type input "англ-рус"
type input "5a8b1489cc6b4906c91bfd93"
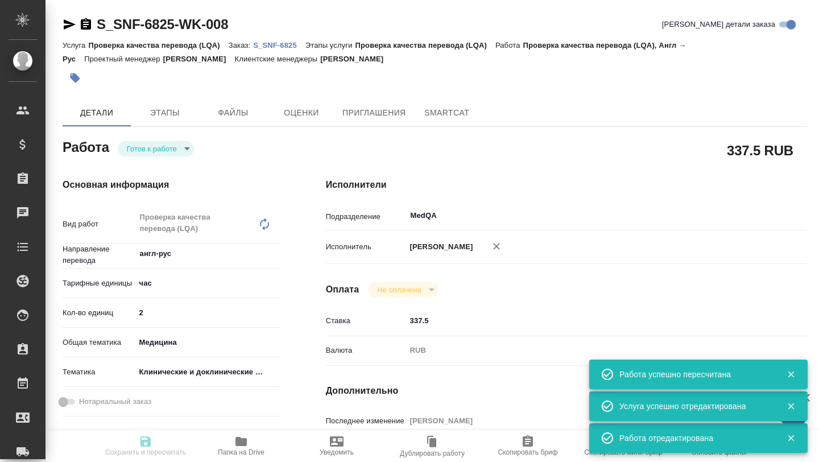
type input "2"
type input "med"
type input "5a8b8b956a9677013d343d9e"
type input "28.08.2025 14:00"
type input "29.08.2025 16:00"
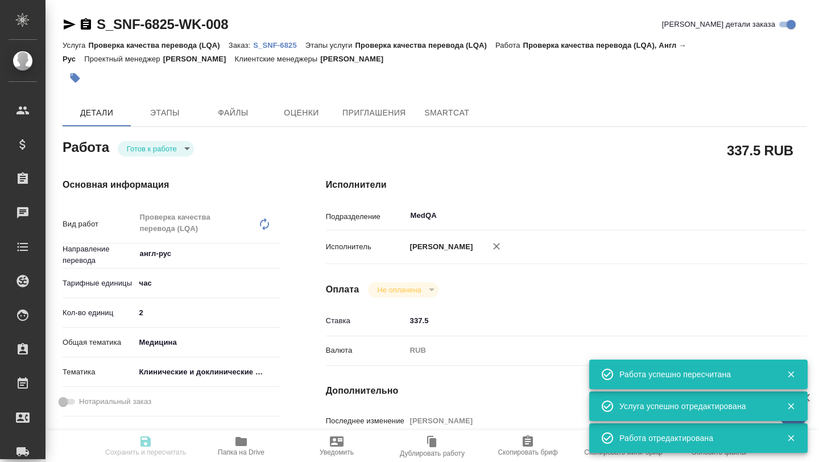
type input "[DATE] 12:21"
type input "MedQA"
type input "notPayed"
type input "337.5"
type input "RUB"
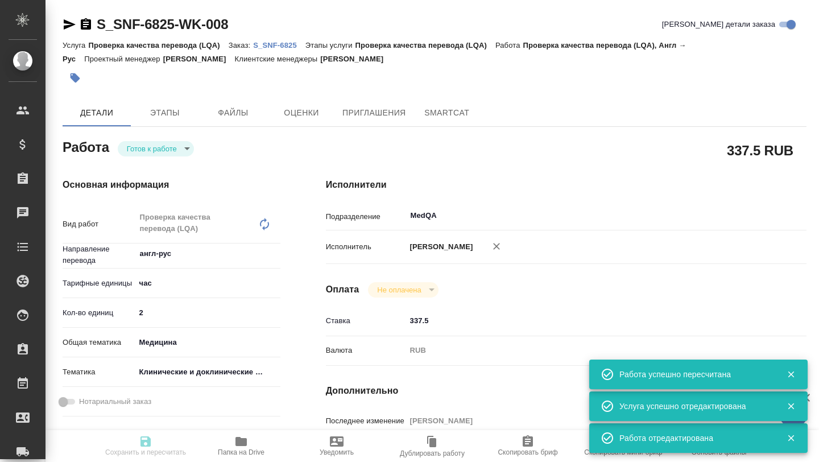
type input "Борзова Анастасия"
type textarea "переведенный файл лежит здесь: https://drive.awatera.com/apps/files/files?dir=/…"
type textarea "x"
type textarea "/Clients/Sanofi/Orders/S_SNF-6825/LQA/S_SNF-6825-WK-008"
type textarea "x"
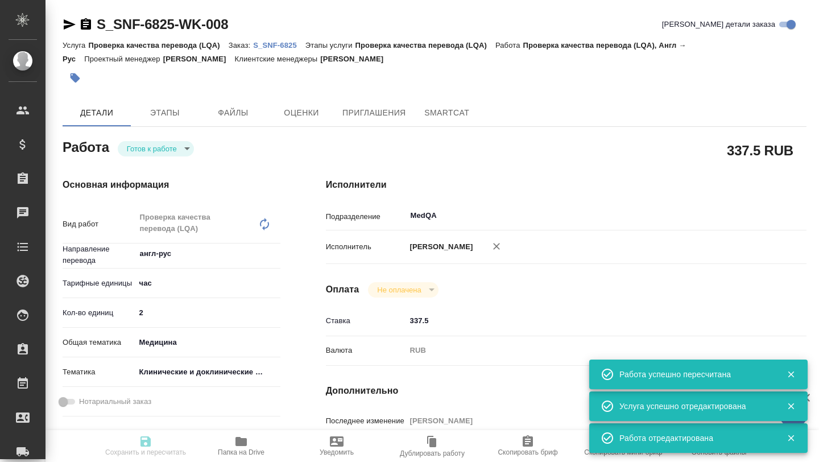
type input "S_SNF-6825"
type input "E005821060"
type input "Проверка качества перевода (LQA)"
type input "[PERSON_NAME]"
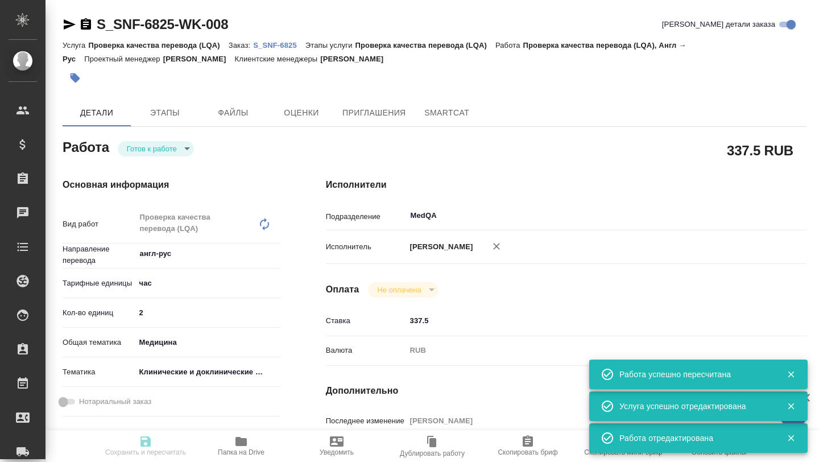
type input "[PERSON_NAME]"
type input "/Clients/Sanofi/Orders/S_SNF-6825"
type textarea "x"
type textarea "обновите, пожалуйста, перевод документа на основании новой версии на англ, номе…"
type textarea "x"
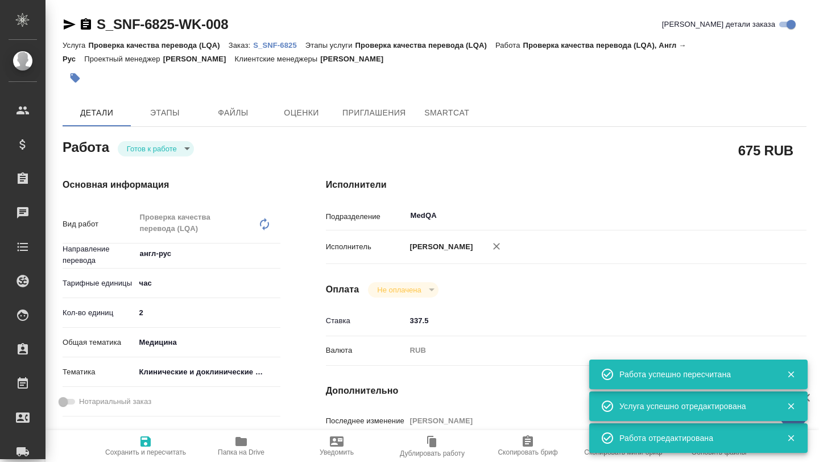
type textarea "x"
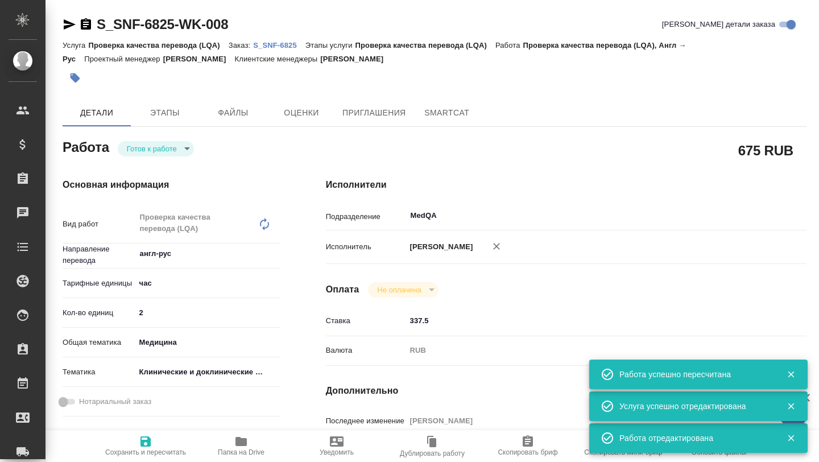
type textarea "x"
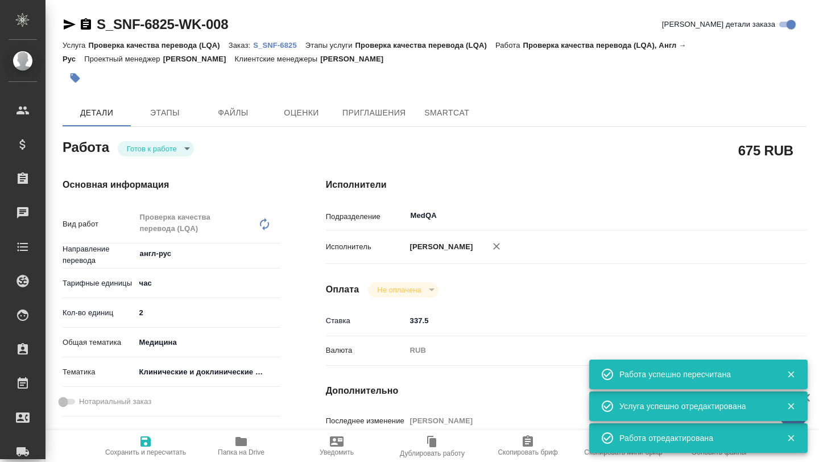
type textarea "x"
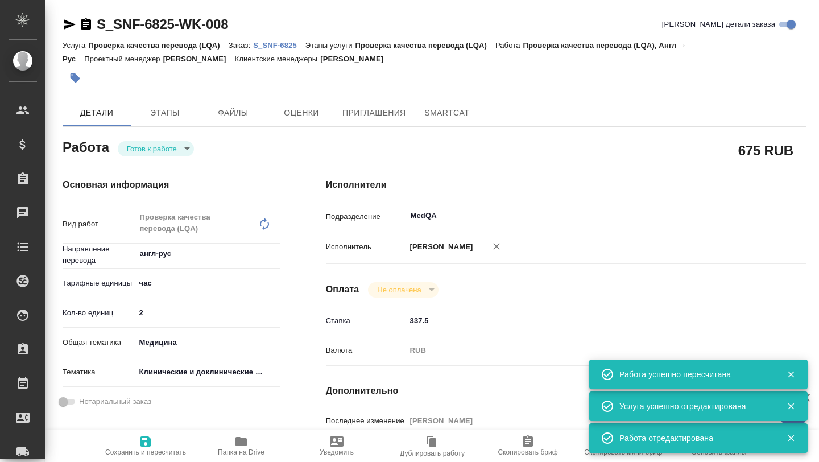
type textarea "x"
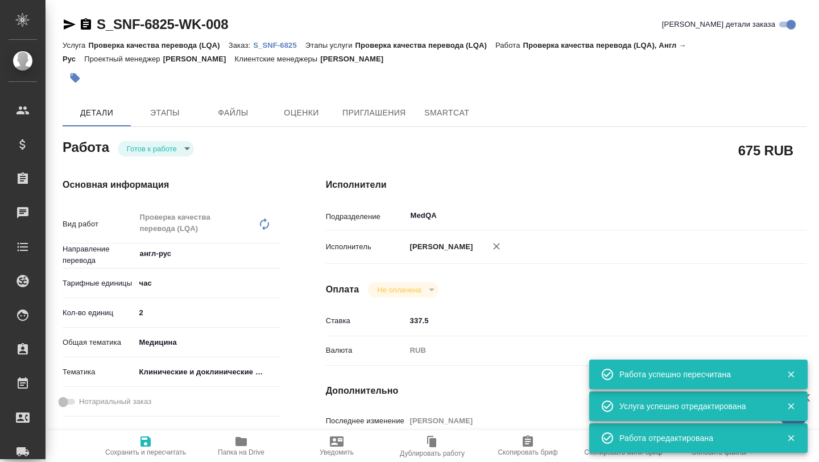
click at [273, 42] on p "S_SNF-6825" at bounding box center [279, 45] width 52 height 9
type textarea "x"
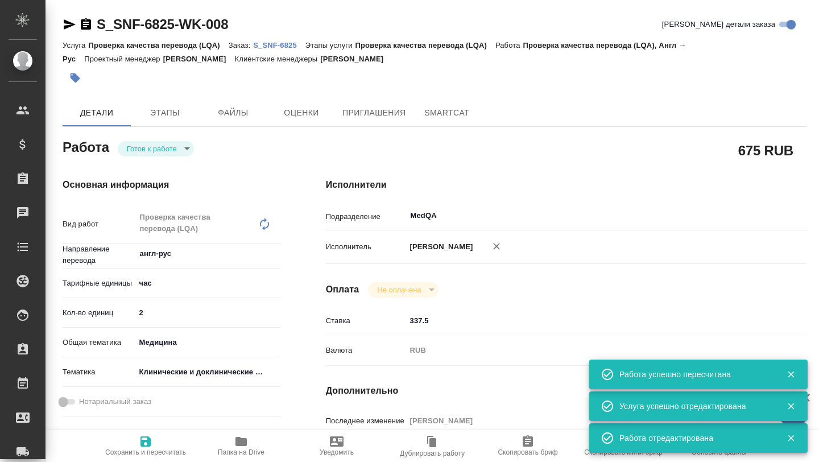
type textarea "x"
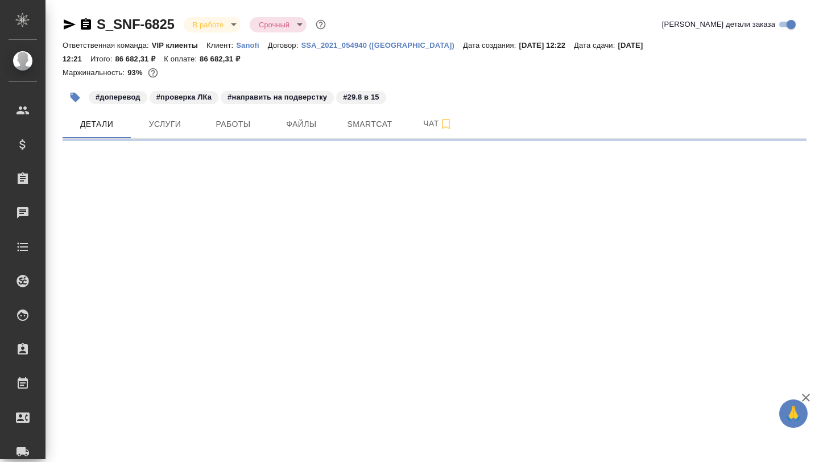
select select "RU"
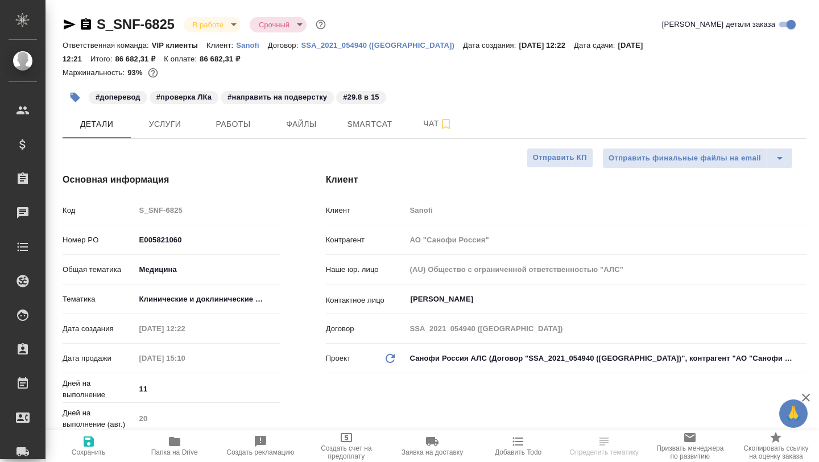
type textarea "x"
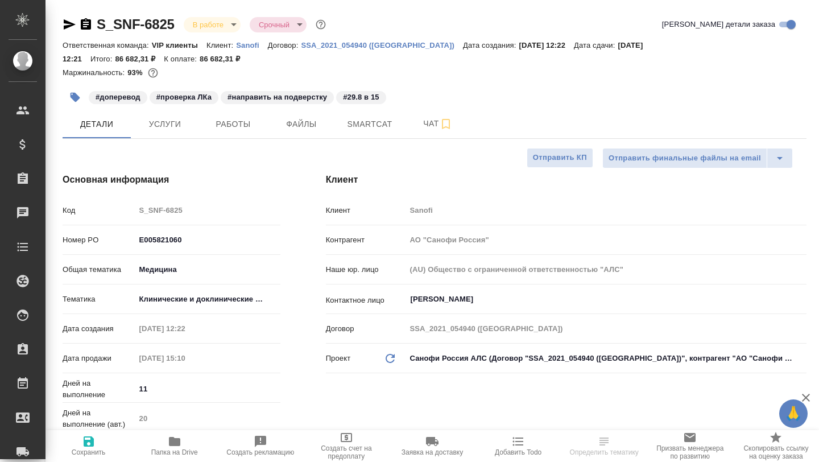
type textarea "x"
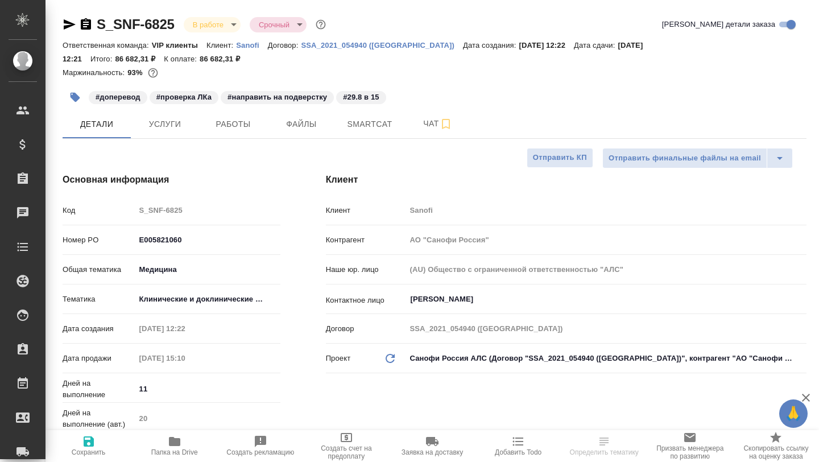
type textarea "x"
